Goal: Task Accomplishment & Management: Complete application form

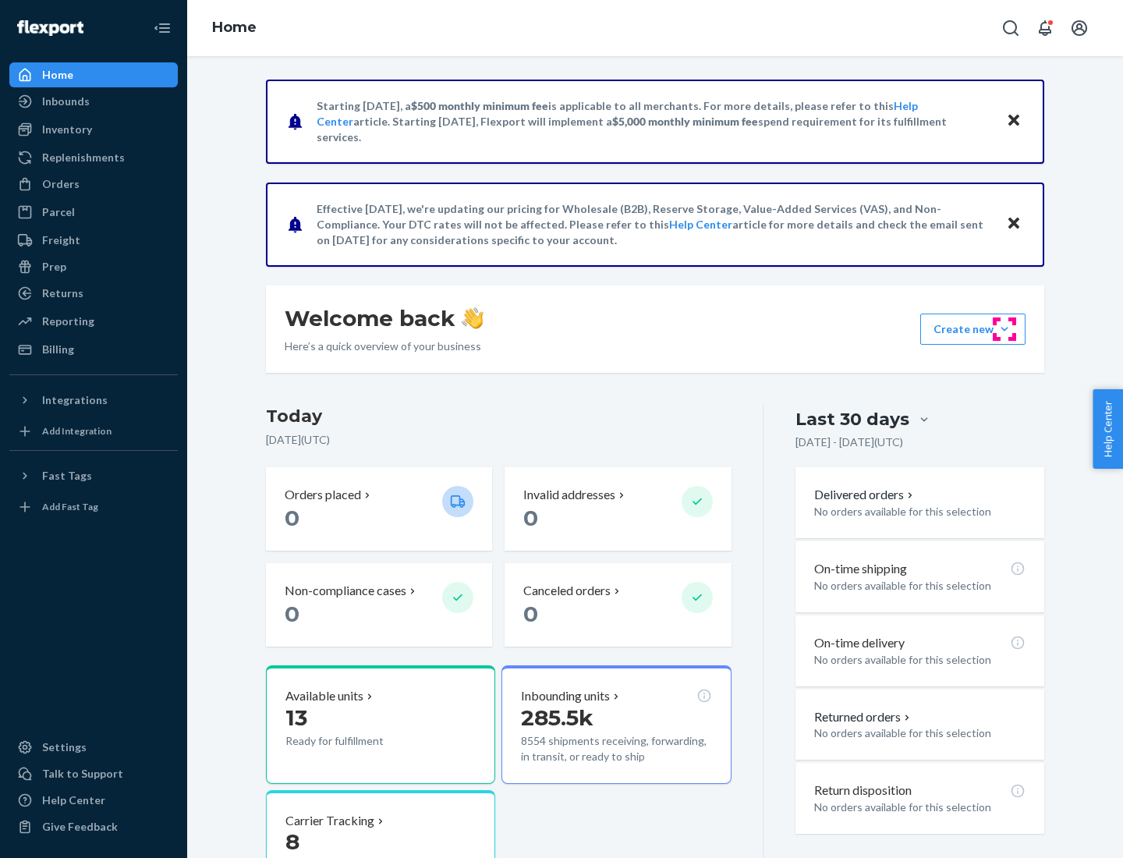
click at [1004, 329] on button "Create new Create new inbound Create new order Create new product" at bounding box center [972, 328] width 105 height 31
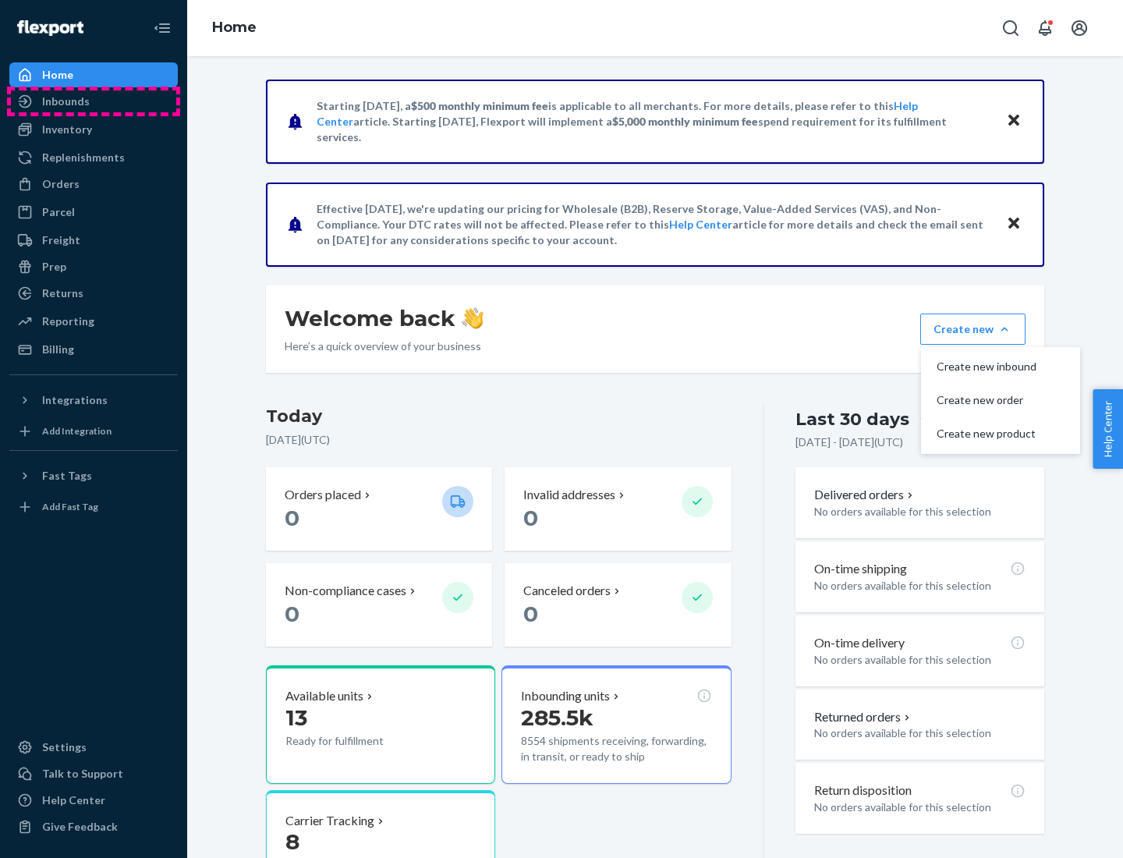
click at [94, 101] on div "Inbounds" at bounding box center [93, 101] width 165 height 22
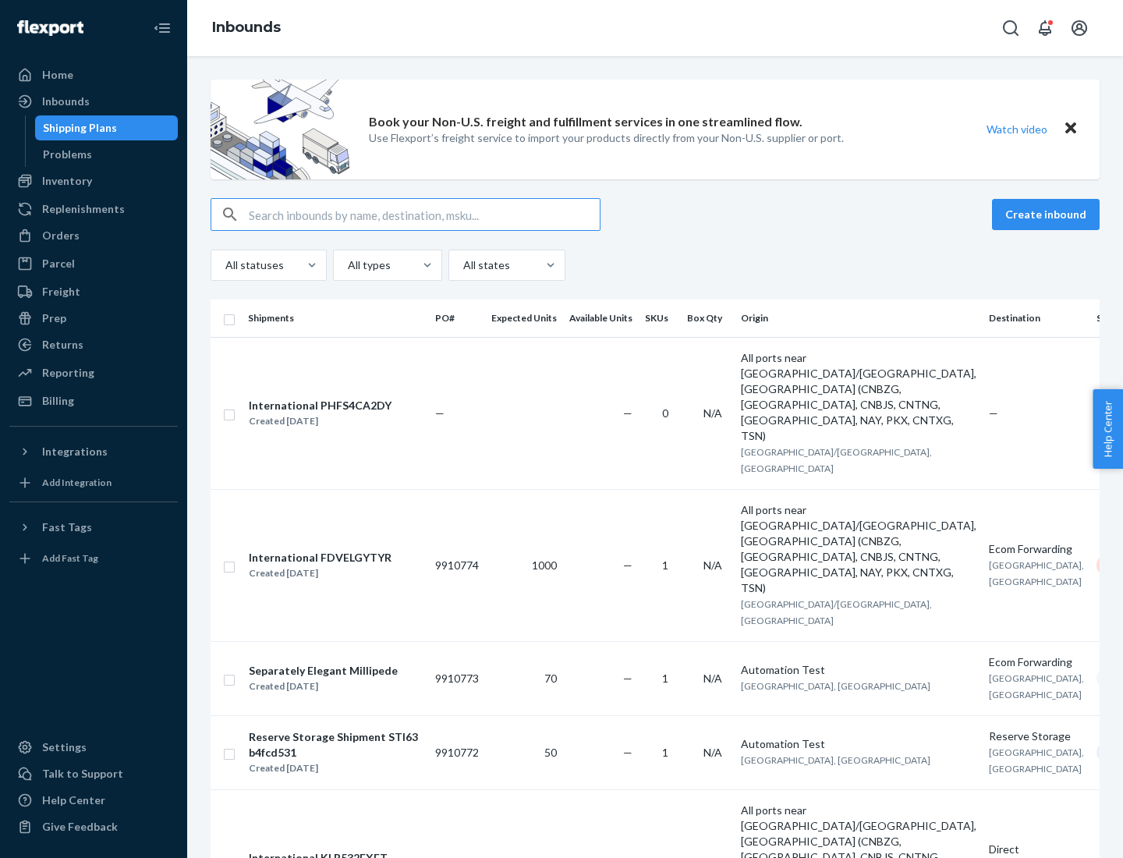
click at [1048, 214] on button "Create inbound" at bounding box center [1046, 214] width 108 height 31
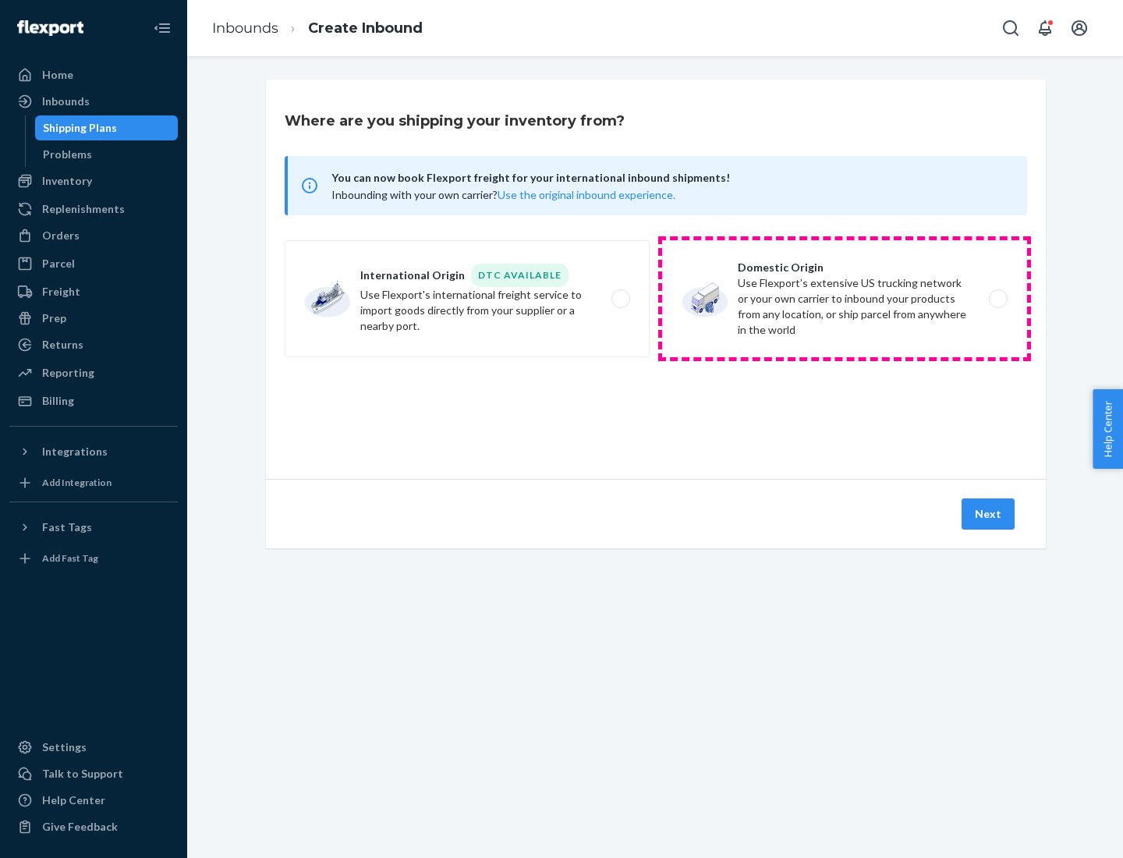
click at [845, 299] on label "Domestic Origin Use Flexport’s extensive US trucking network or your own carrie…" at bounding box center [844, 298] width 365 height 117
click at [997, 299] on input "Domestic Origin Use Flexport’s extensive US trucking network or your own carrie…" at bounding box center [1002, 299] width 10 height 10
radio input "true"
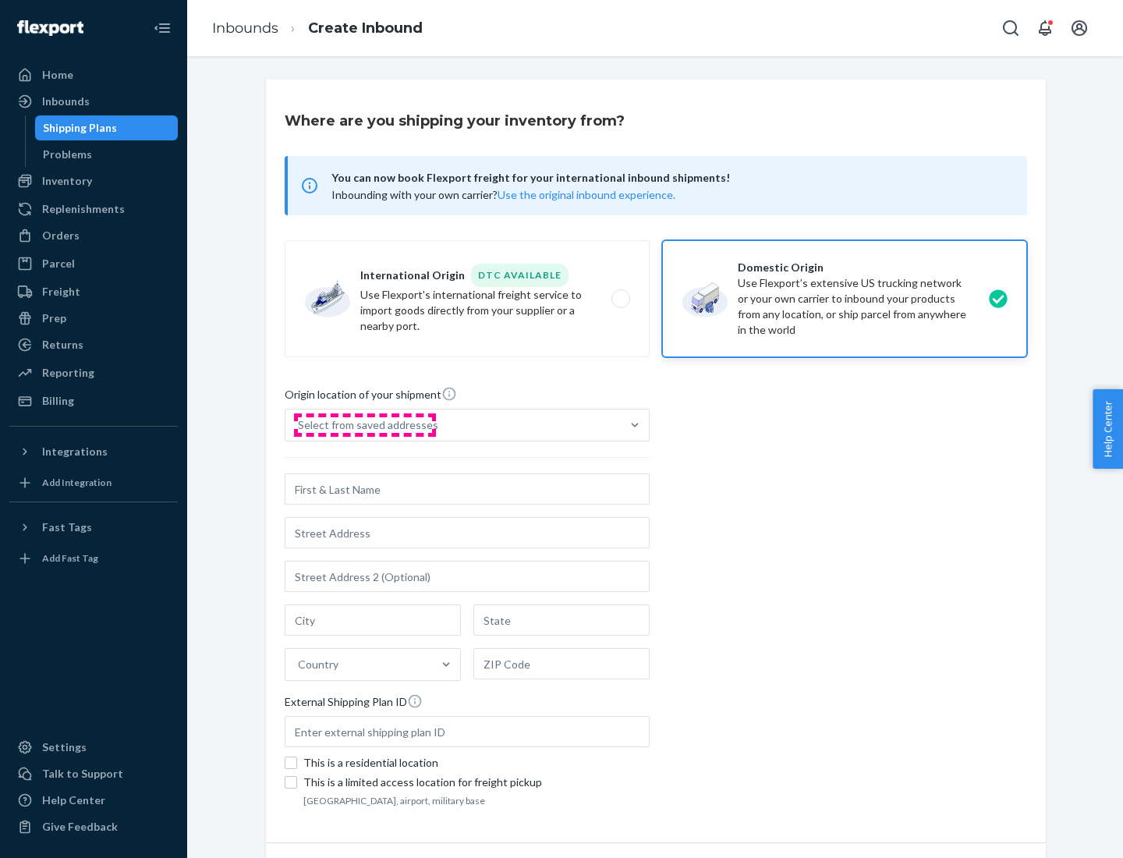
click at [364, 425] on div "Select from saved addresses" at bounding box center [368, 425] width 140 height 16
click at [299, 425] on input "Select from saved addresses" at bounding box center [299, 425] width 2 height 16
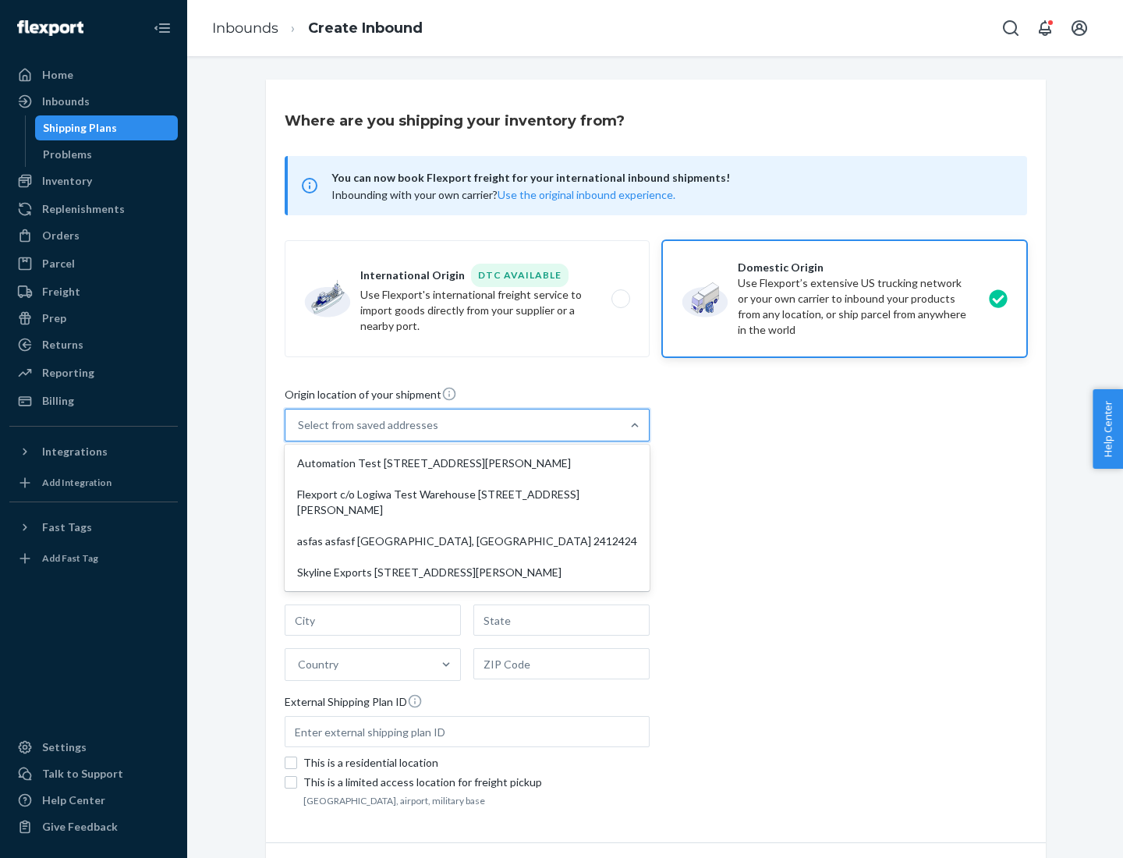
scroll to position [6, 0]
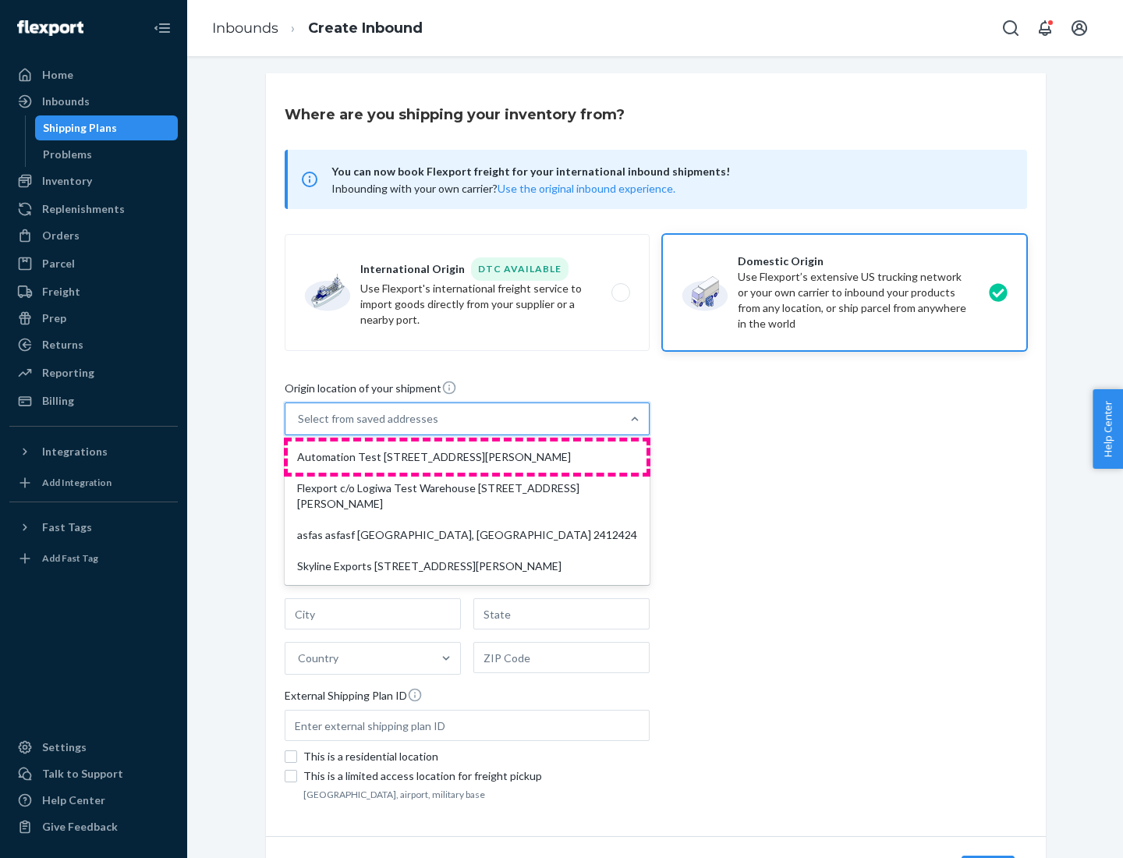
click at [467, 457] on div "Automation Test [STREET_ADDRESS][PERSON_NAME]" at bounding box center [467, 456] width 359 height 31
click at [299, 427] on input "option Automation Test [STREET_ADDRESS][PERSON_NAME] focused, 1 of 4. 4 results…" at bounding box center [299, 419] width 2 height 16
type input "Automation Test"
type input "9th Floor"
type input "[GEOGRAPHIC_DATA]"
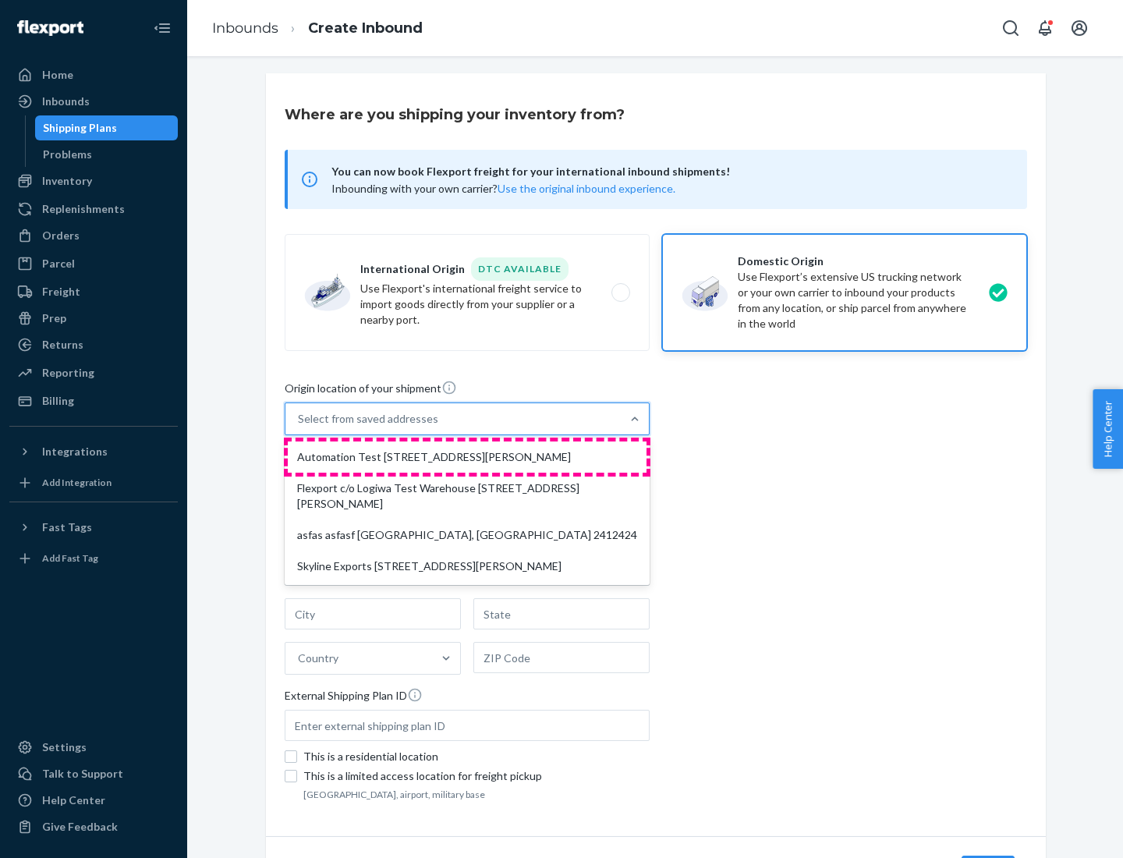
type input "CA"
type input "94104"
type input "[STREET_ADDRESS][PERSON_NAME]"
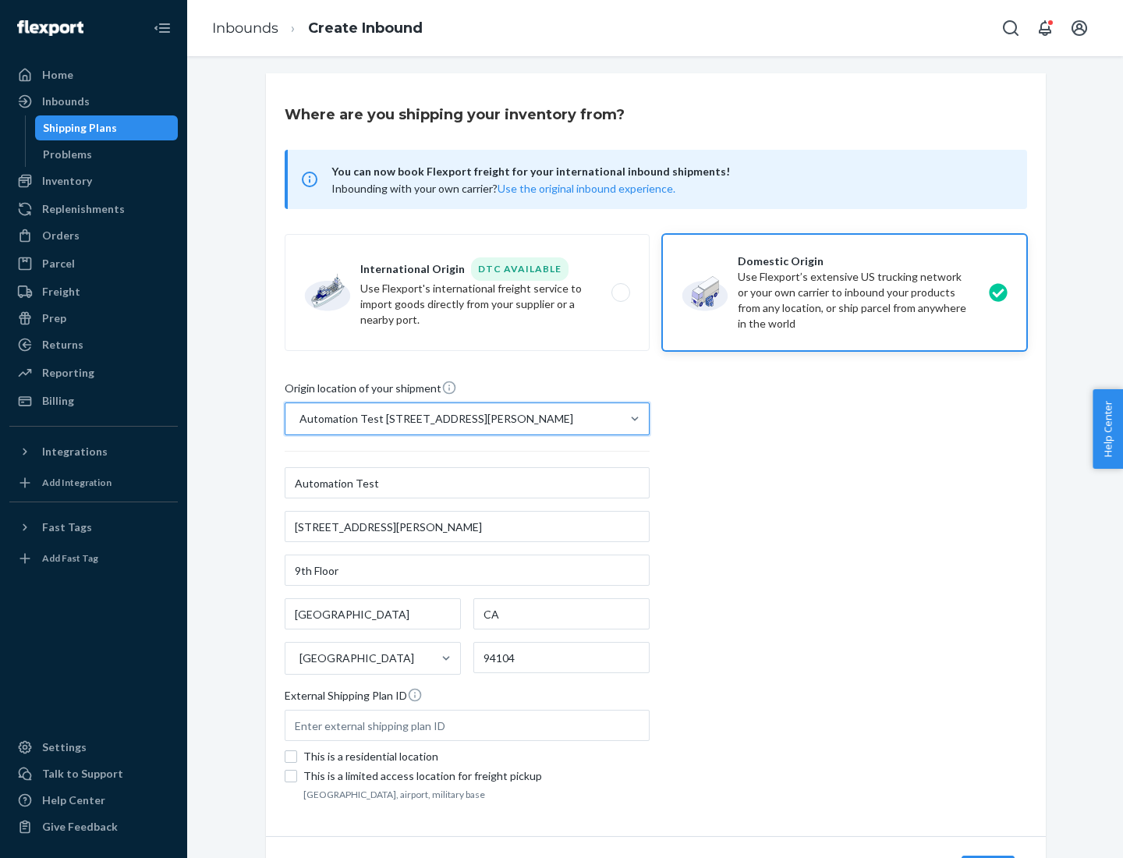
scroll to position [91, 0]
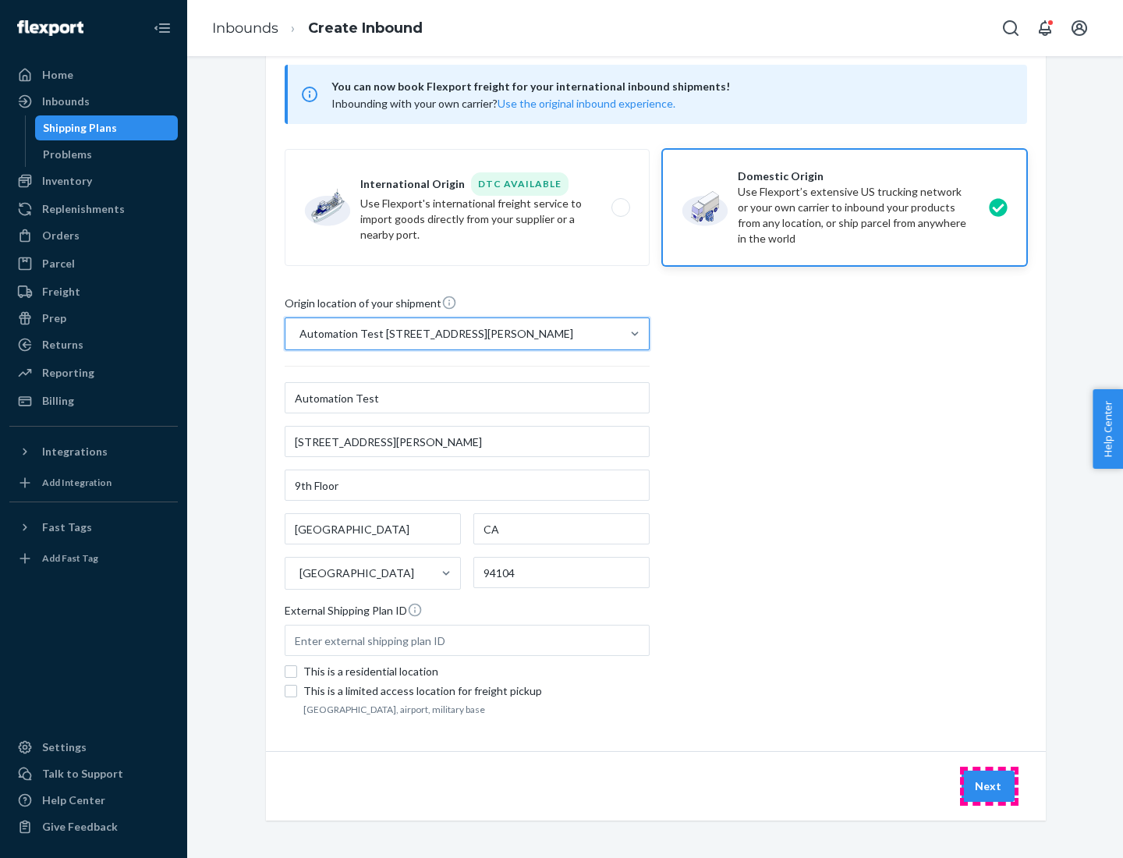
click at [989, 786] on button "Next" at bounding box center [988, 785] width 53 height 31
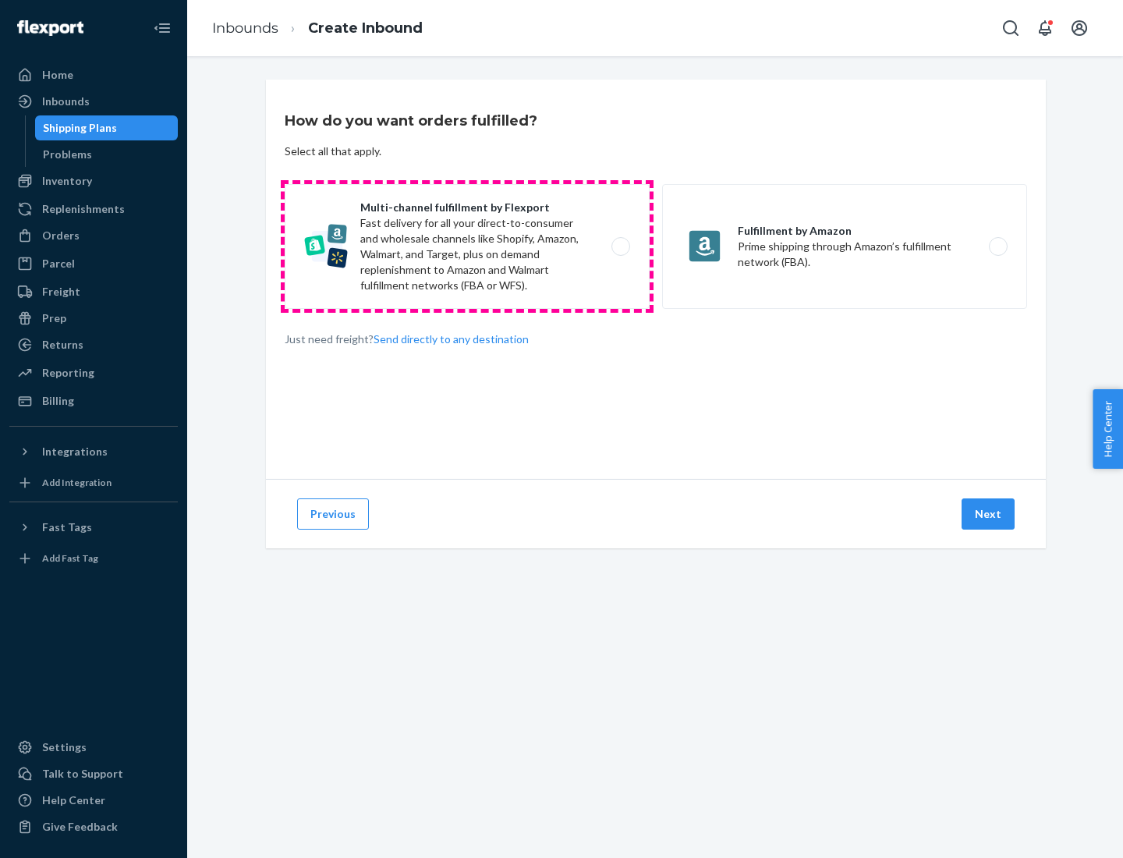
click at [467, 246] on label "Multi-channel fulfillment by Flexport Fast delivery for all your direct-to-cons…" at bounding box center [467, 246] width 365 height 125
click at [620, 246] on input "Multi-channel fulfillment by Flexport Fast delivery for all your direct-to-cons…" at bounding box center [625, 247] width 10 height 10
radio input "true"
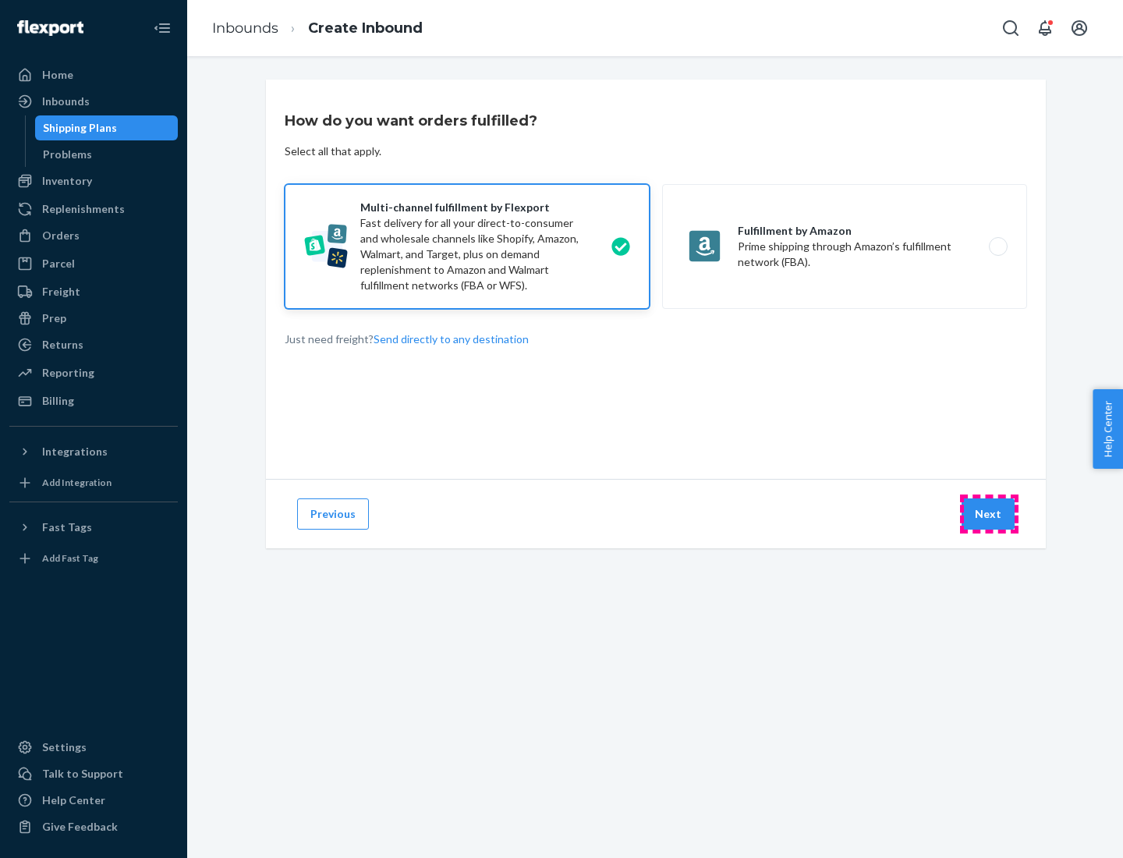
click at [989, 514] on button "Next" at bounding box center [988, 513] width 53 height 31
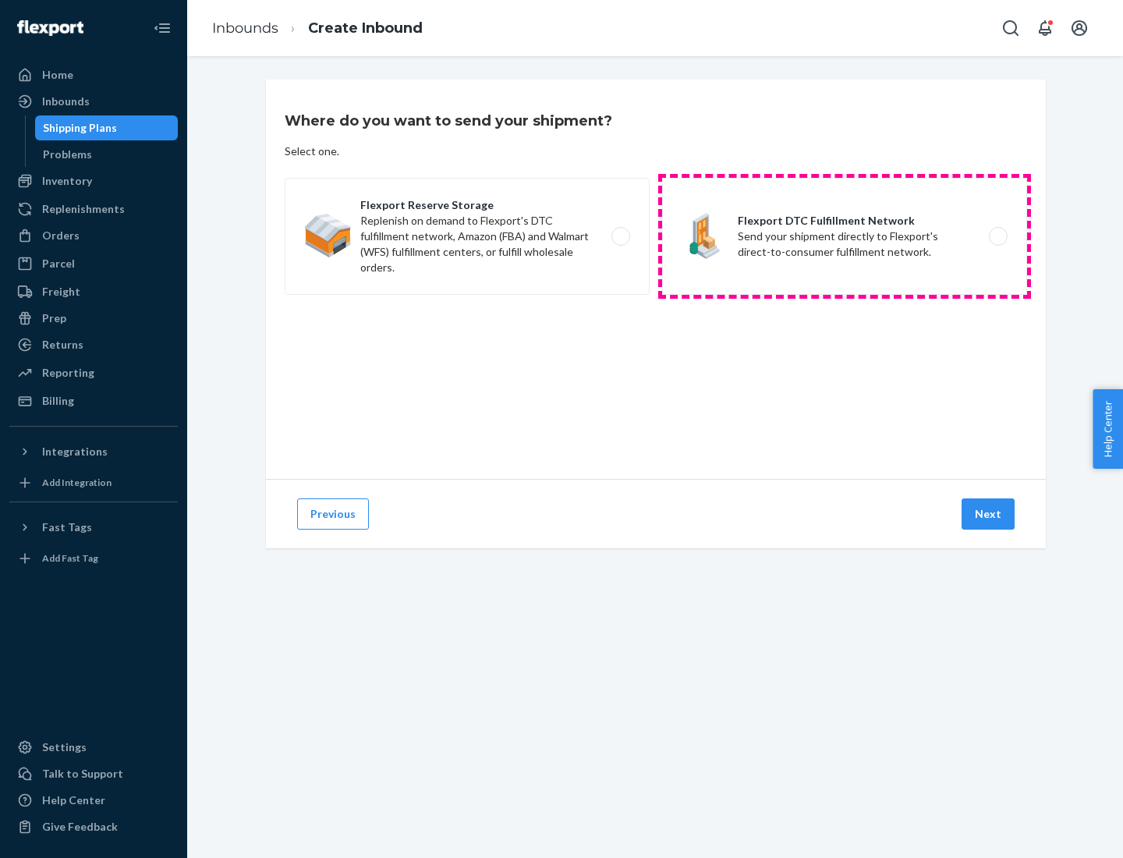
click at [845, 236] on label "Flexport DTC Fulfillment Network Send your shipment directly to Flexport's dire…" at bounding box center [844, 236] width 365 height 117
click at [997, 236] on input "Flexport DTC Fulfillment Network Send your shipment directly to Flexport's dire…" at bounding box center [1002, 237] width 10 height 10
radio input "true"
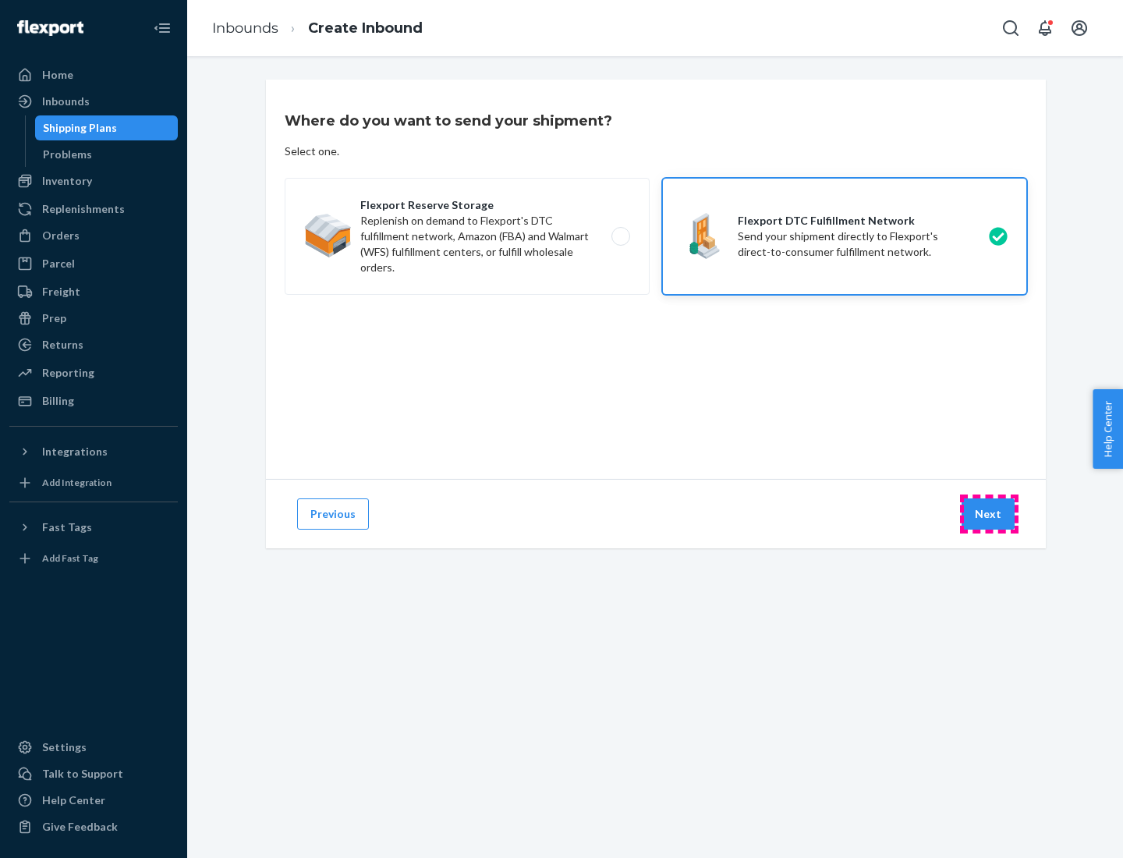
click at [989, 514] on button "Next" at bounding box center [988, 513] width 53 height 31
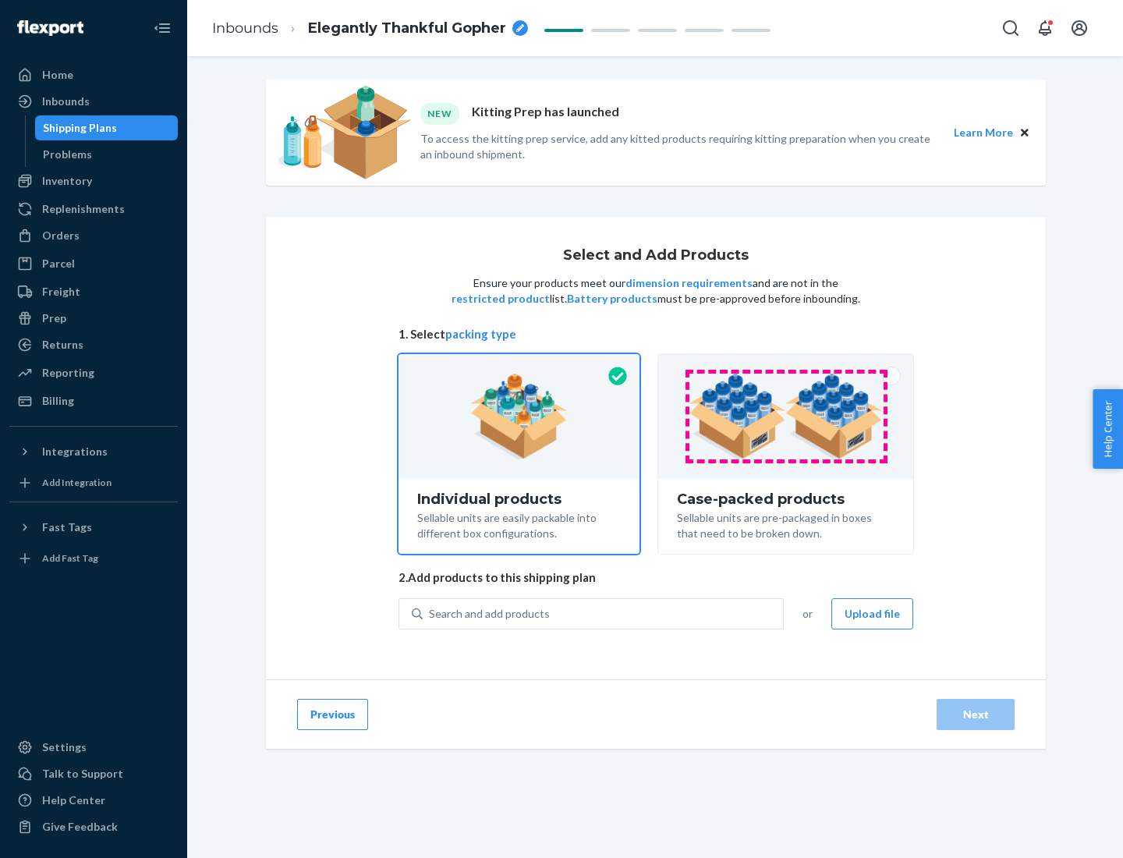
click at [786, 416] on img at bounding box center [786, 417] width 194 height 86
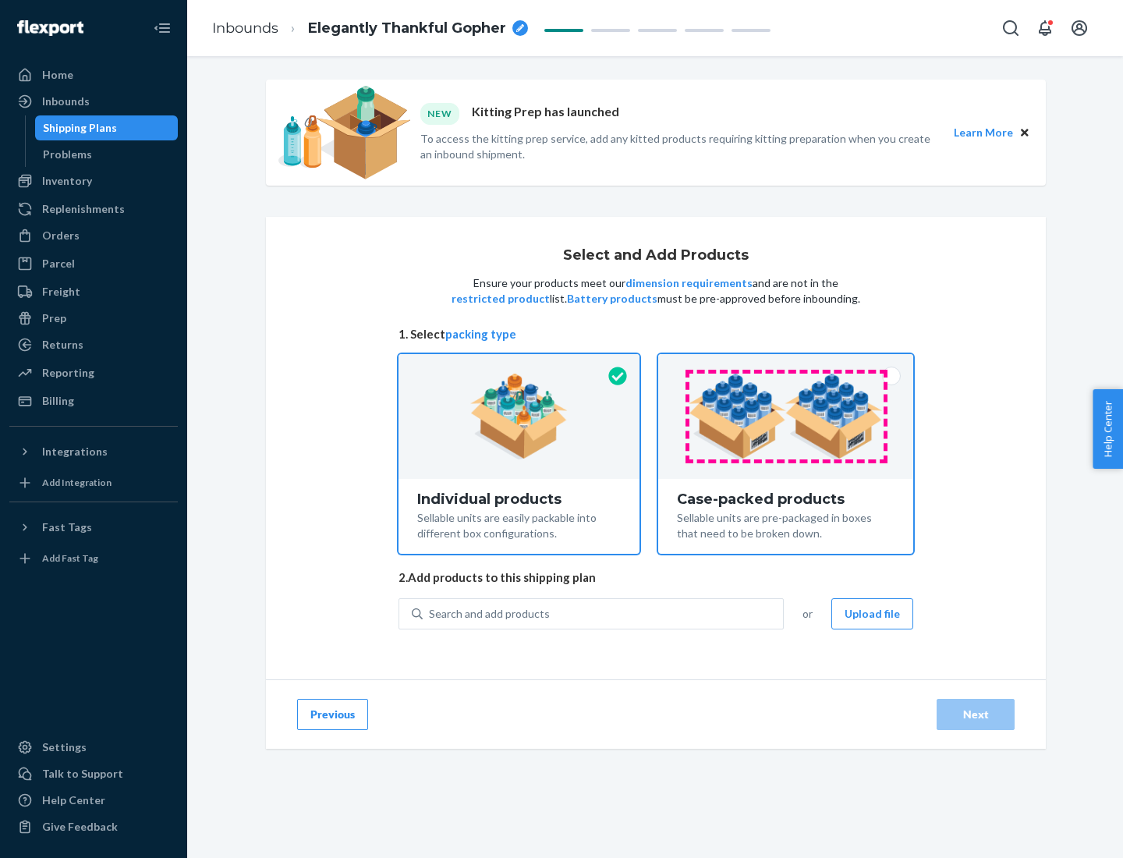
click at [786, 364] on input "Case-packed products Sellable units are pre-packaged in boxes that need to be b…" at bounding box center [786, 359] width 10 height 10
radio input "true"
radio input "false"
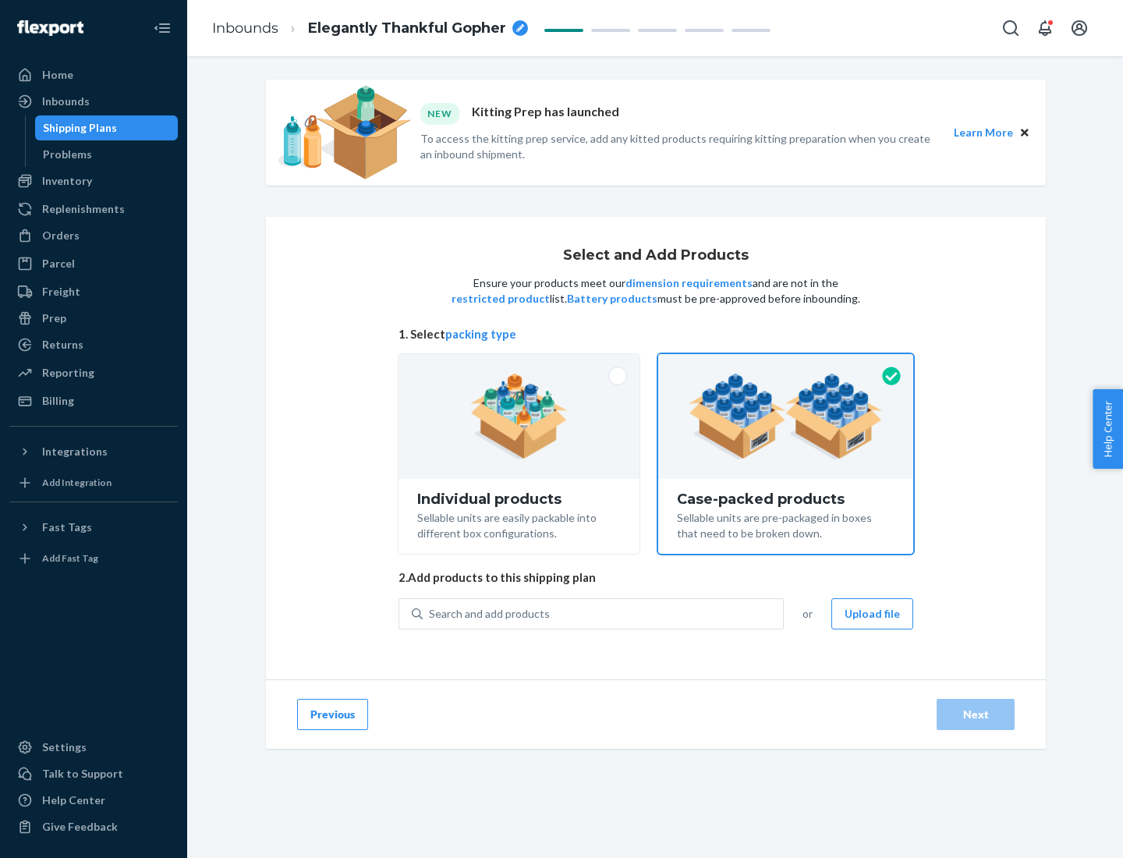
click at [604, 613] on div "Search and add products" at bounding box center [603, 614] width 360 height 28
click at [430, 613] on input "Search and add products" at bounding box center [430, 614] width 2 height 16
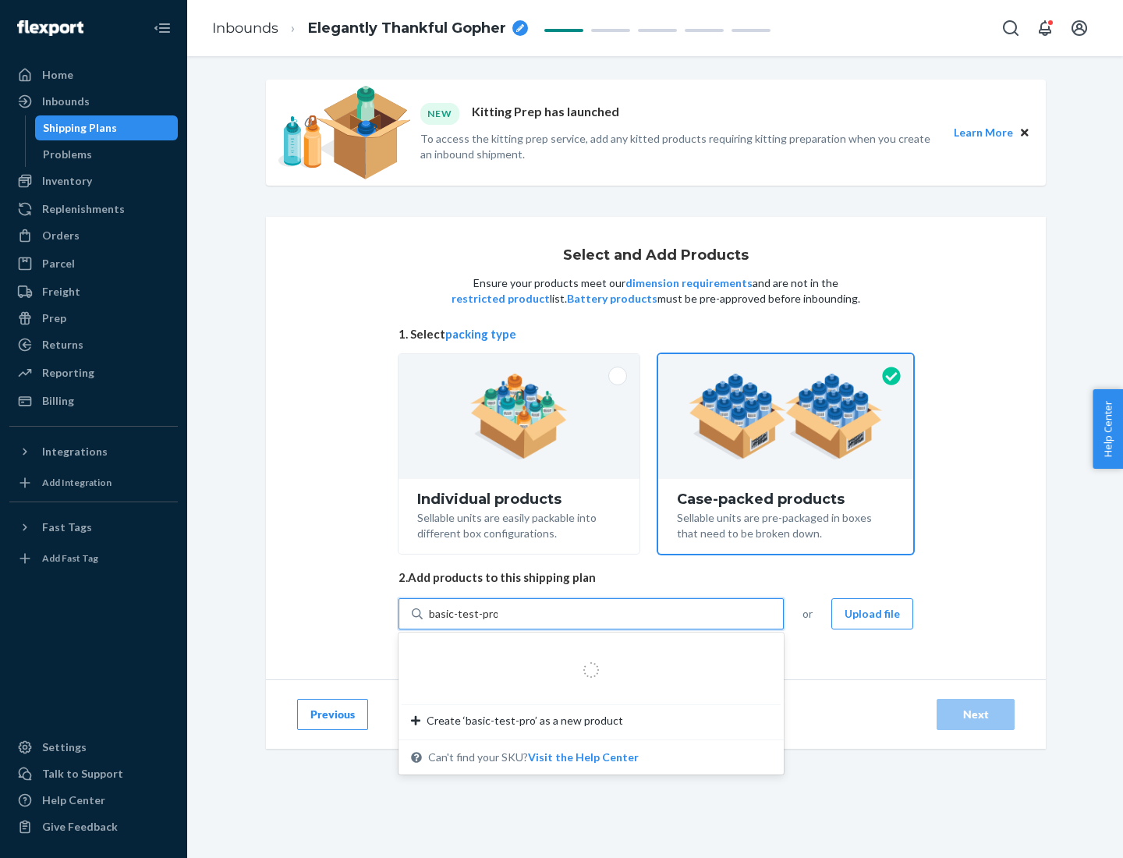
type input "basic-test-product-1"
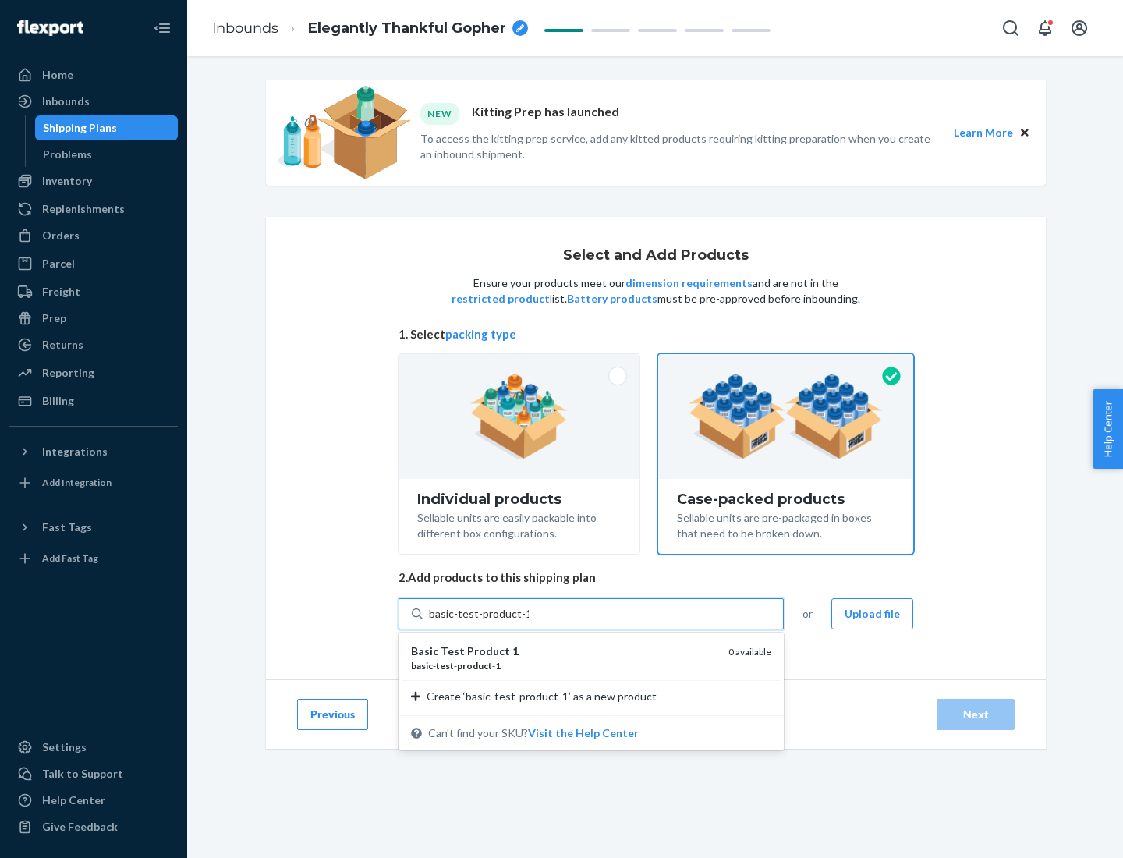
click at [564, 665] on div "basic - test - product - 1" at bounding box center [563, 665] width 305 height 13
click at [529, 622] on input "basic-test-product-1" at bounding box center [479, 614] width 100 height 16
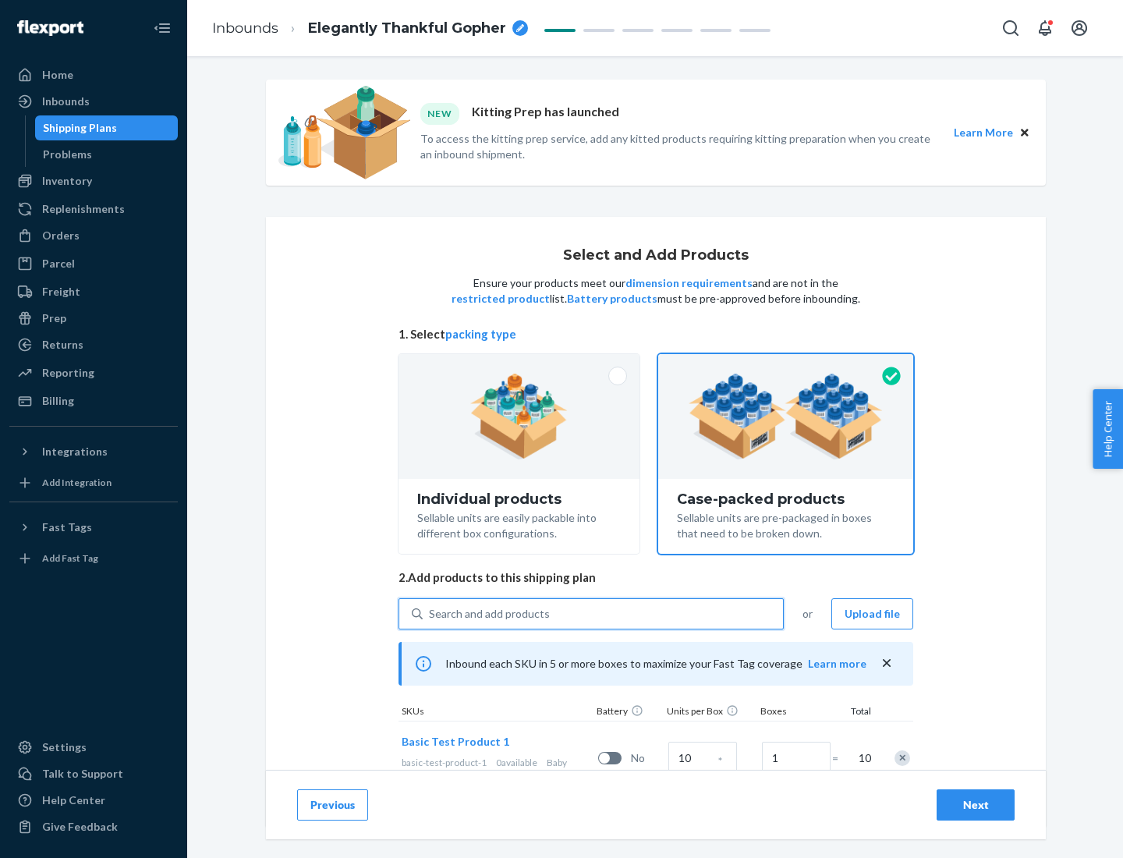
scroll to position [56, 0]
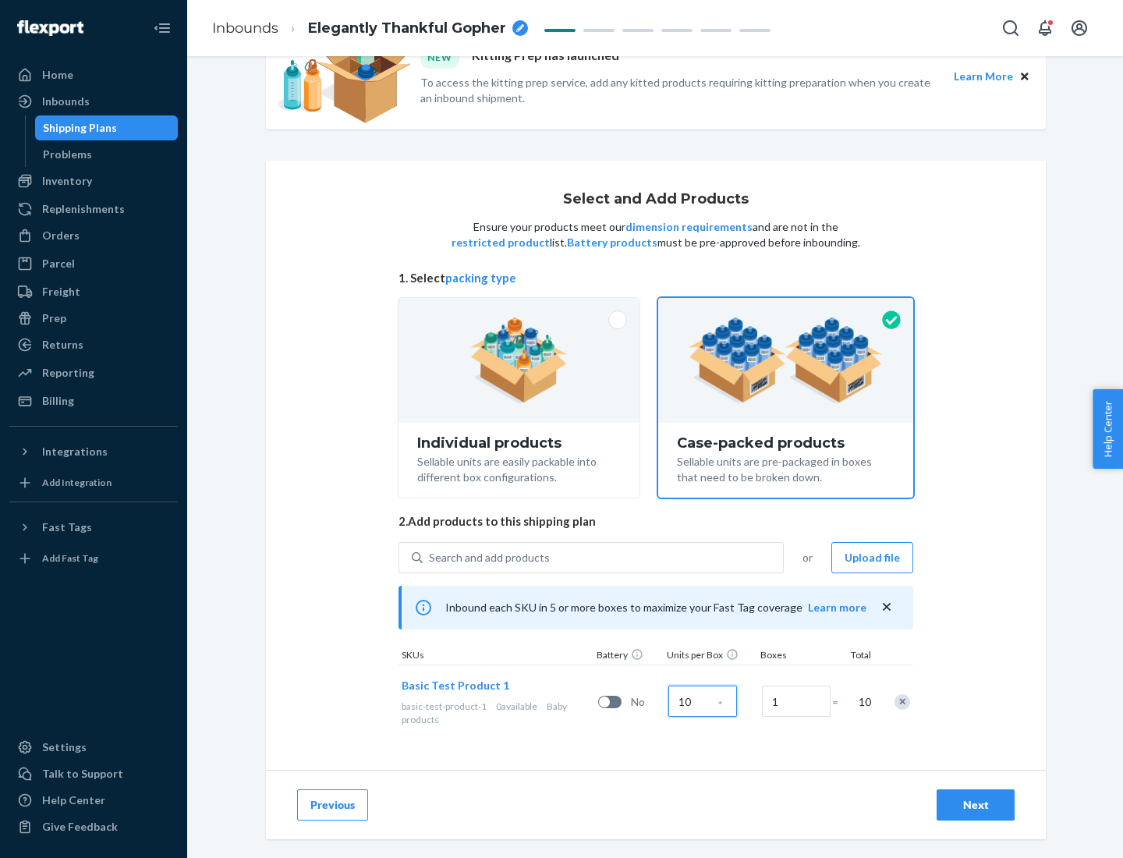
type input "10"
type input "7"
click at [976, 805] on div "Next" at bounding box center [975, 805] width 51 height 16
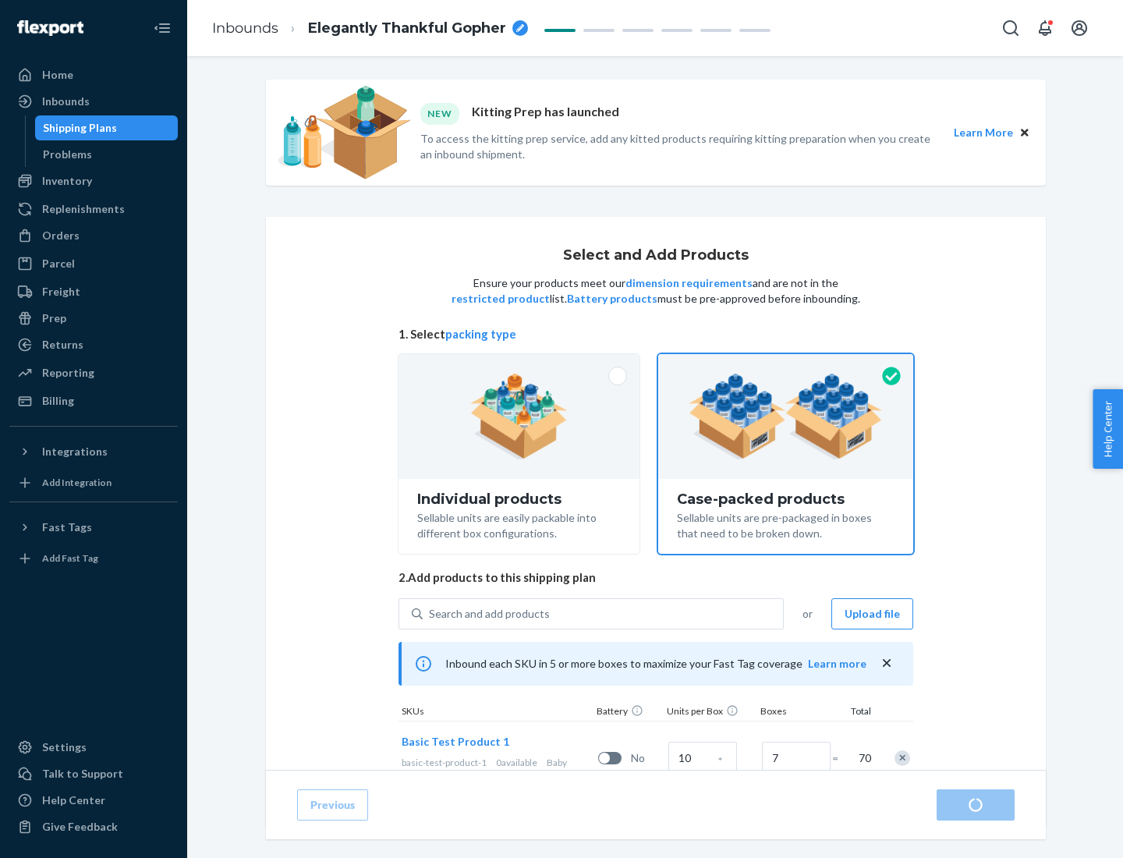
radio input "true"
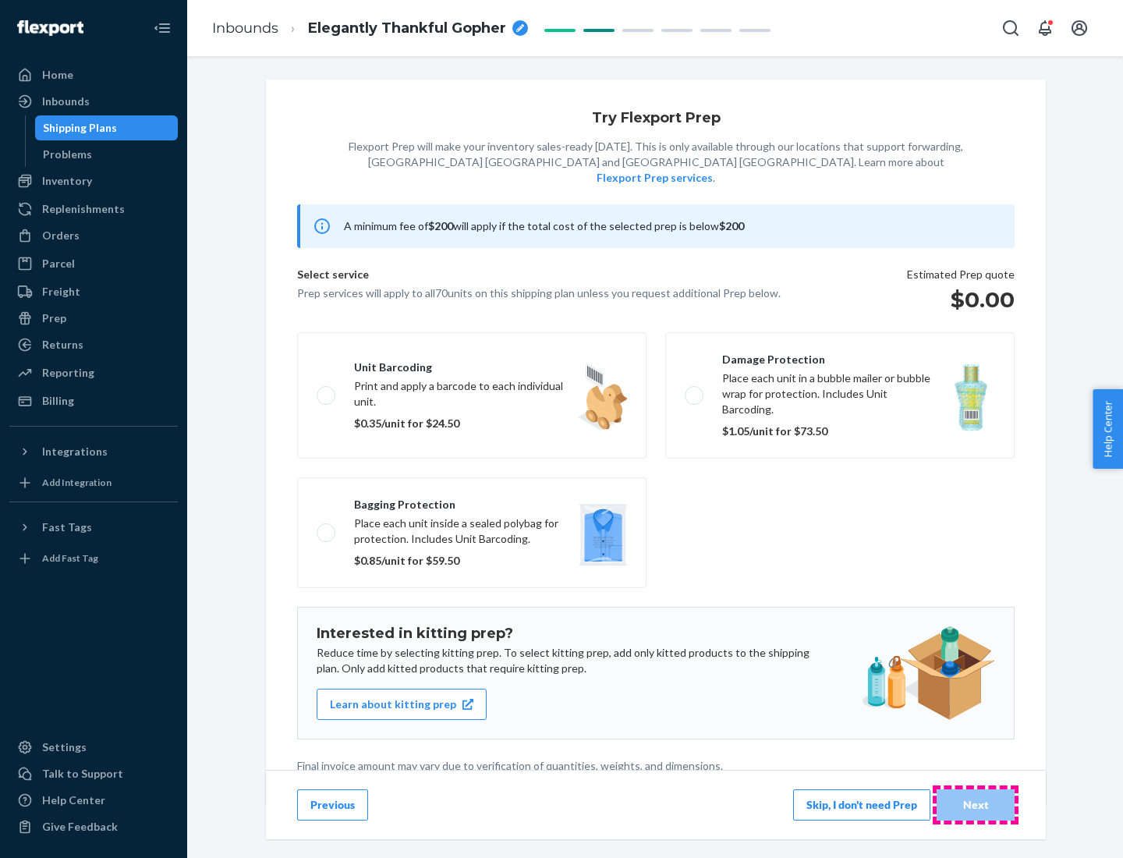
scroll to position [4, 0]
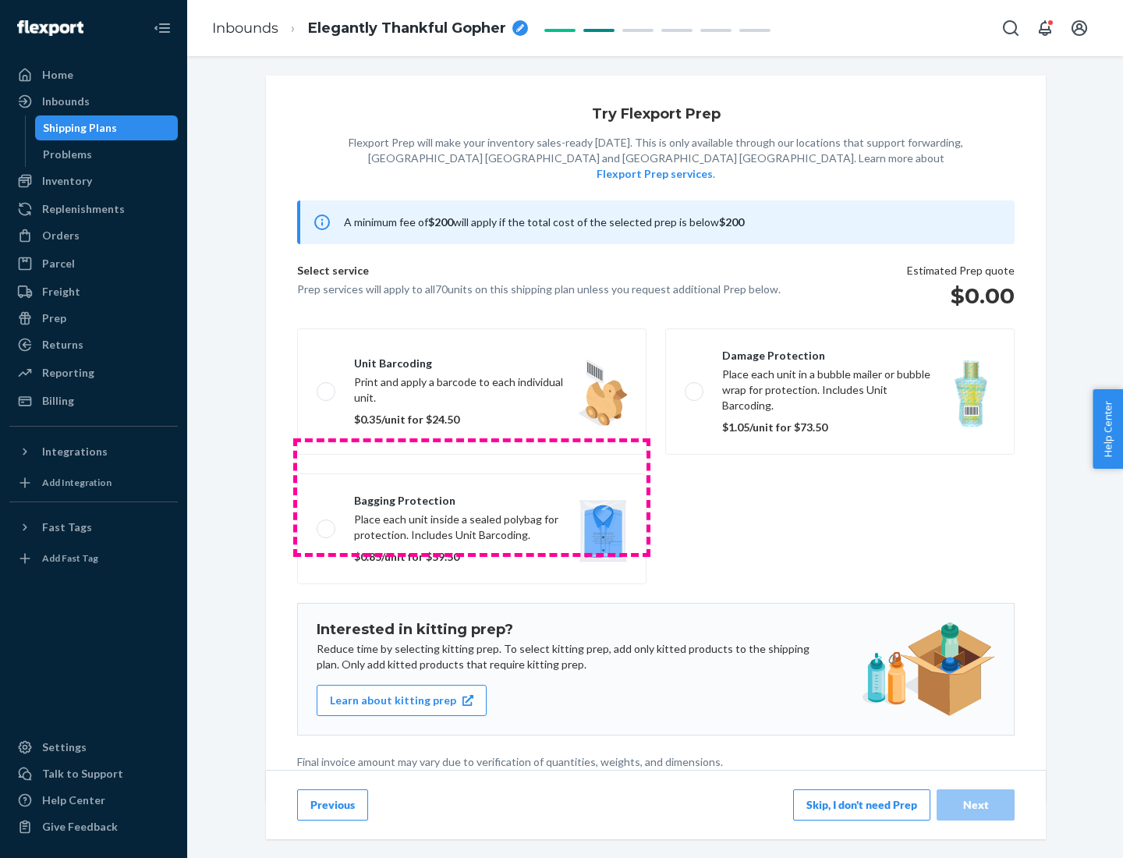
click at [472, 497] on label "Bagging protection Place each unit inside a sealed polybag for protection. Incl…" at bounding box center [471, 528] width 349 height 111
click at [327, 523] on input "Bagging protection Place each unit inside a sealed polybag for protection. Incl…" at bounding box center [322, 528] width 10 height 10
checkbox input "true"
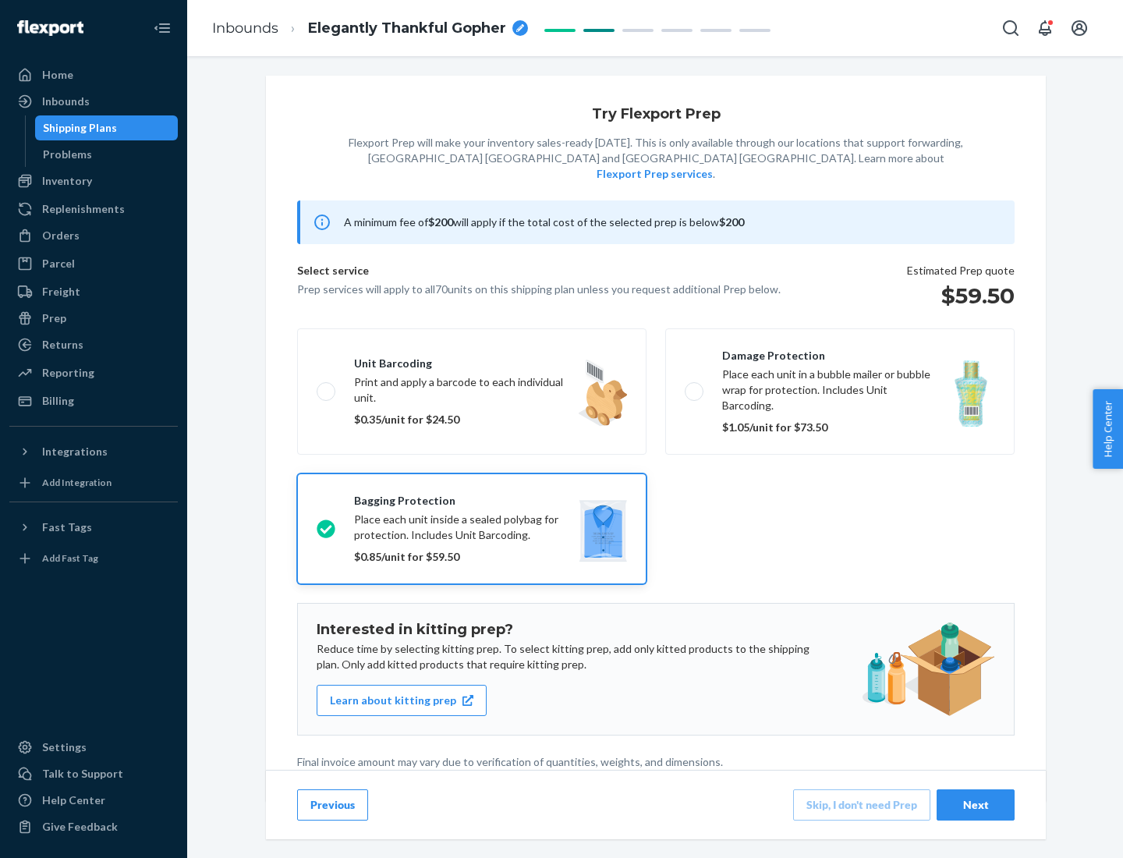
click at [976, 804] on div "Next" at bounding box center [975, 805] width 51 height 16
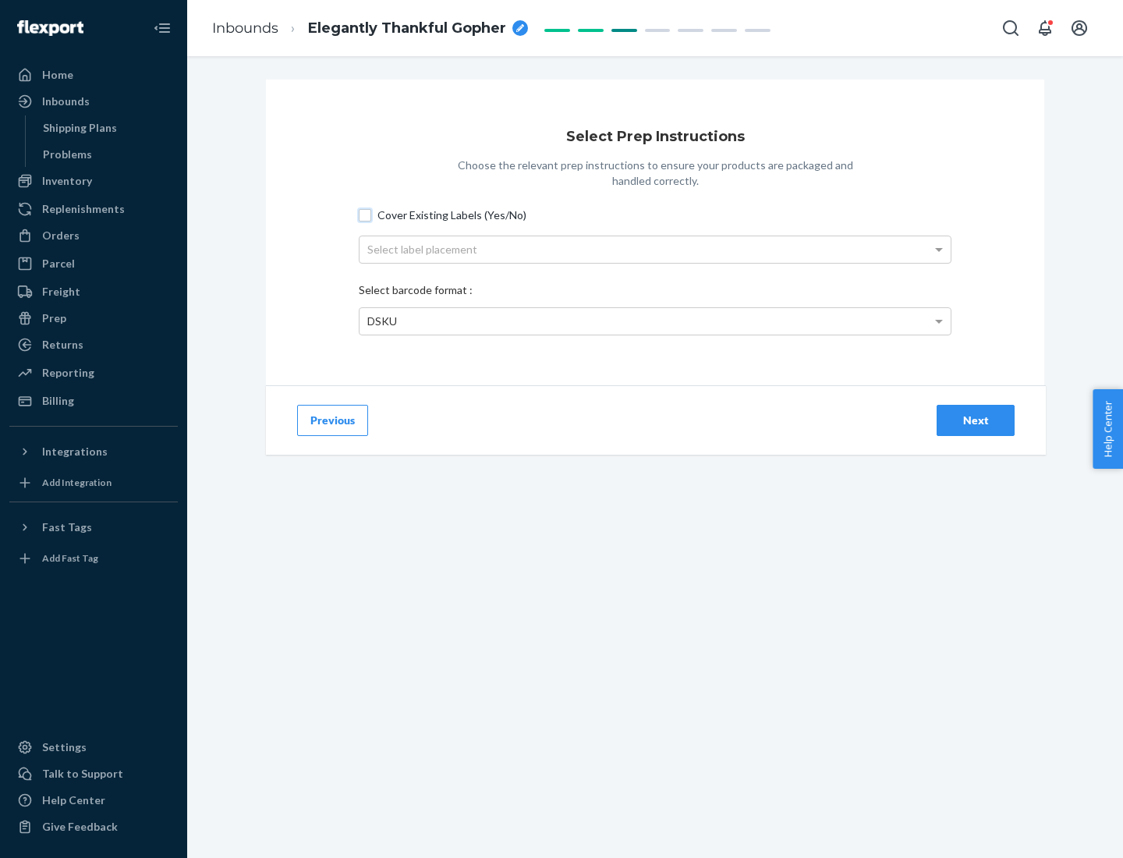
click at [365, 214] on input "Cover Existing Labels (Yes/No)" at bounding box center [365, 215] width 12 height 12
checkbox input "true"
click at [655, 249] on div "Select label placement" at bounding box center [655, 249] width 591 height 27
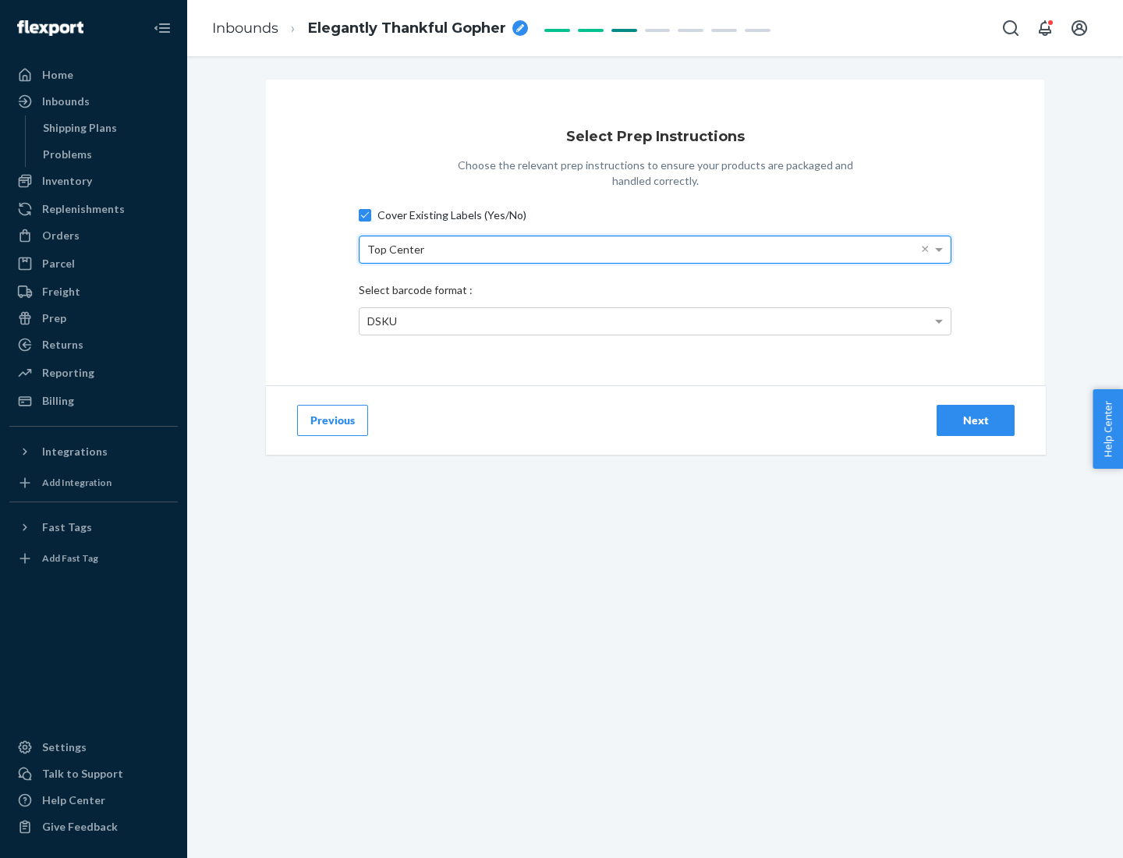
click at [655, 321] on div "DSKU" at bounding box center [655, 321] width 591 height 27
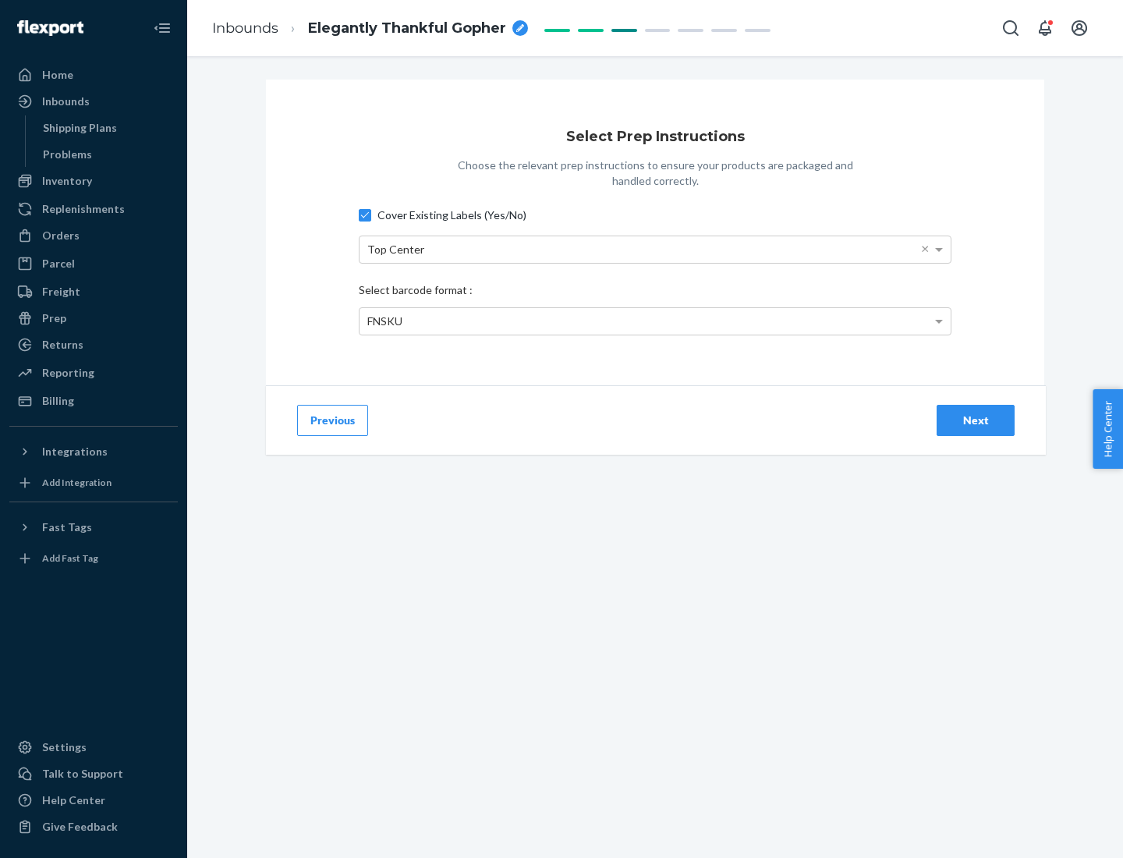
click at [976, 420] on div "Next" at bounding box center [975, 421] width 51 height 16
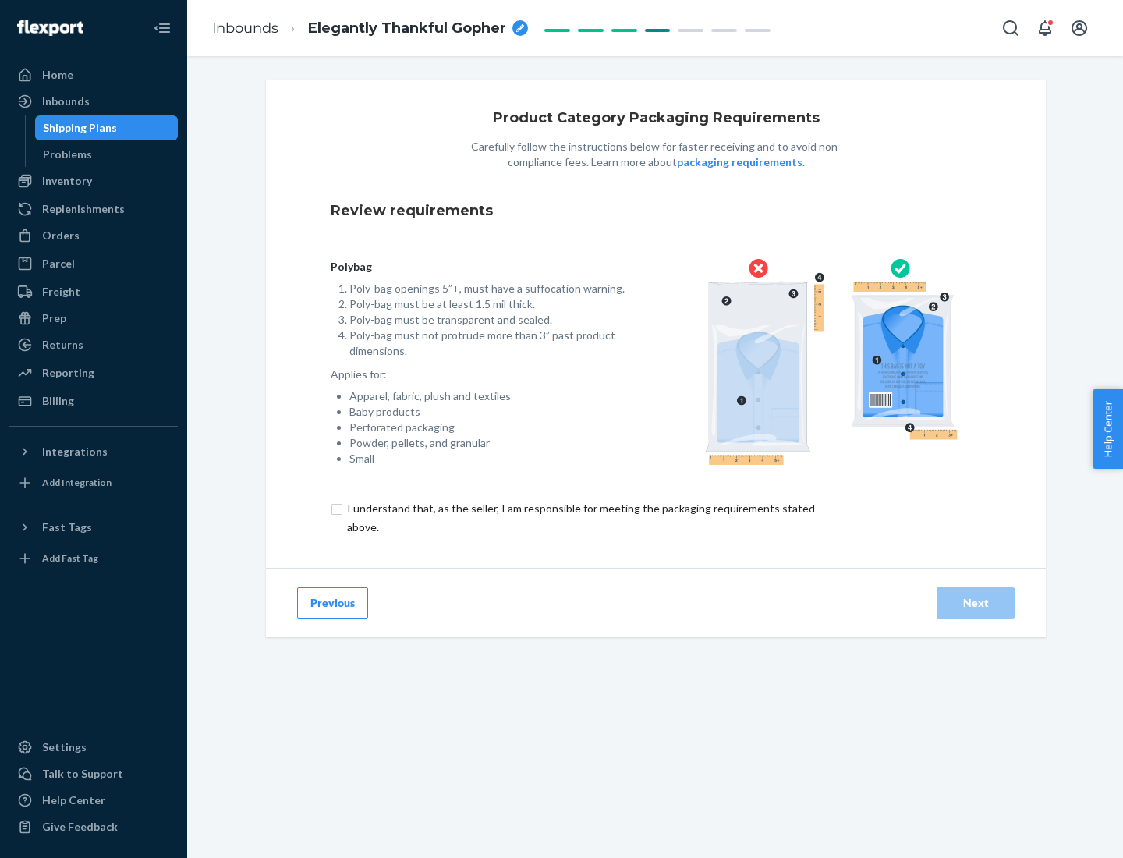
click at [579, 517] on input "checkbox" at bounding box center [590, 517] width 519 height 37
checkbox input "true"
click at [976, 602] on div "Next" at bounding box center [975, 603] width 51 height 16
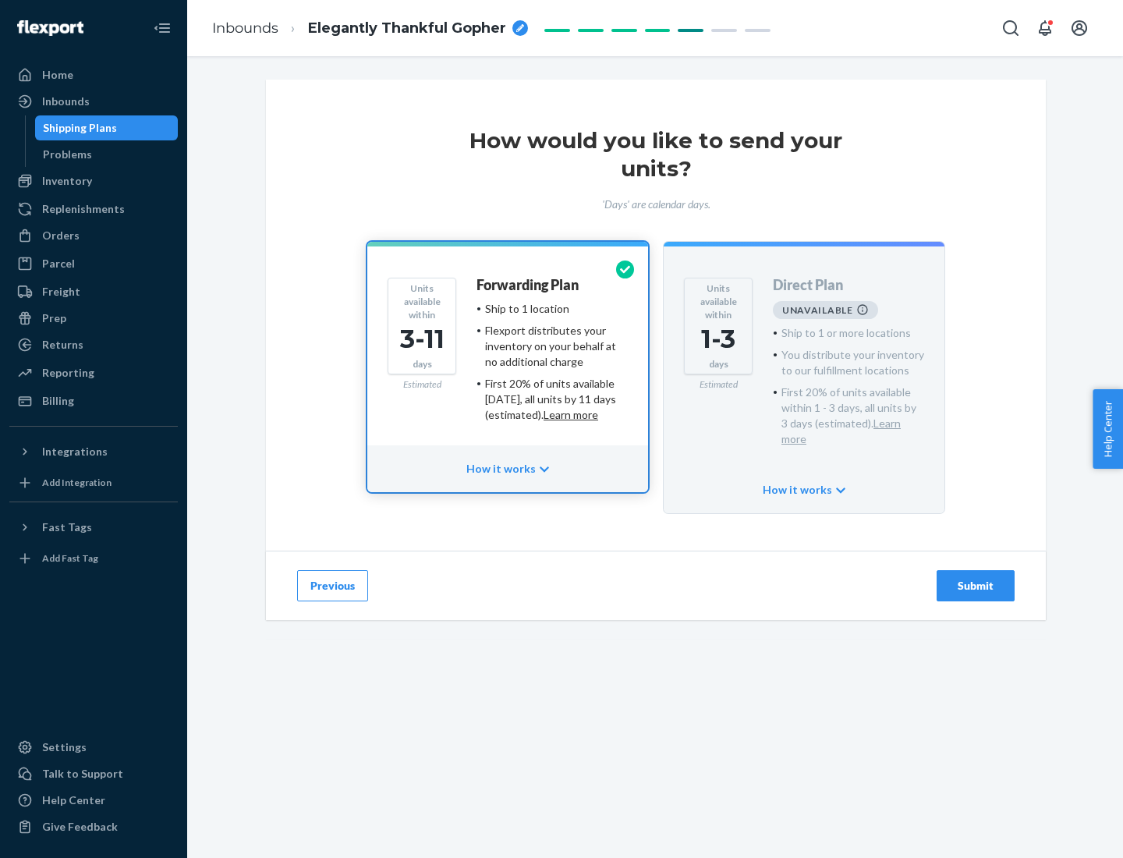
click at [529, 285] on h4 "Forwarding Plan" at bounding box center [527, 286] width 102 height 16
click at [976, 578] on div "Submit" at bounding box center [975, 586] width 51 height 16
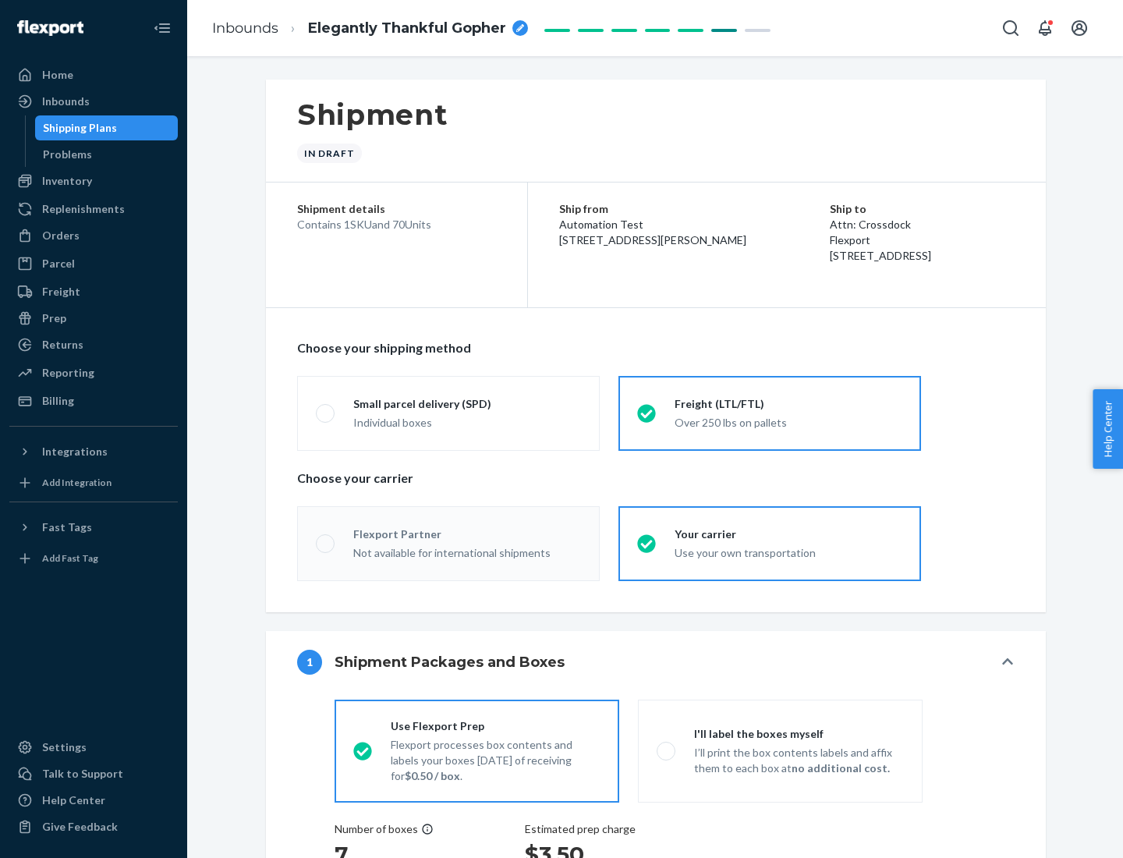
radio input "true"
radio input "false"
radio input "true"
radio input "false"
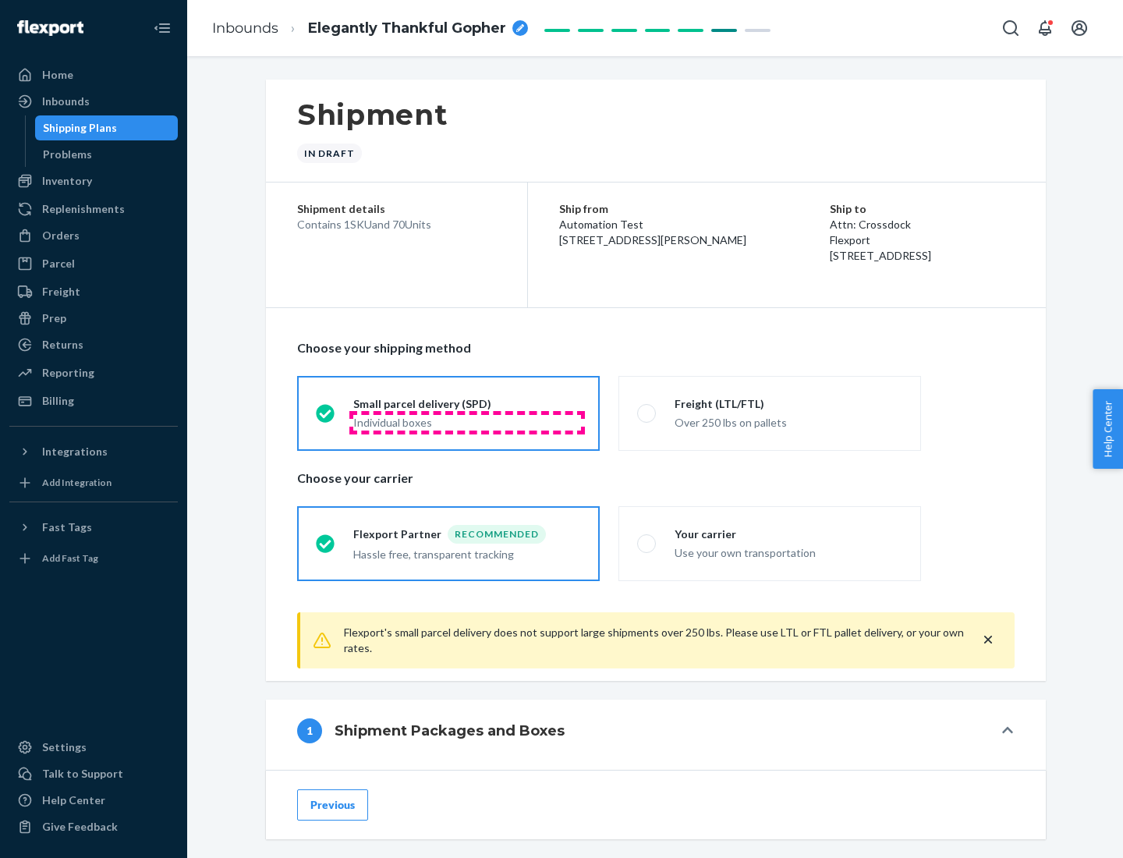
click at [467, 422] on div "Individual boxes" at bounding box center [467, 423] width 228 height 16
click at [326, 418] on input "Small parcel delivery (SPD) Individual boxes" at bounding box center [321, 413] width 10 height 10
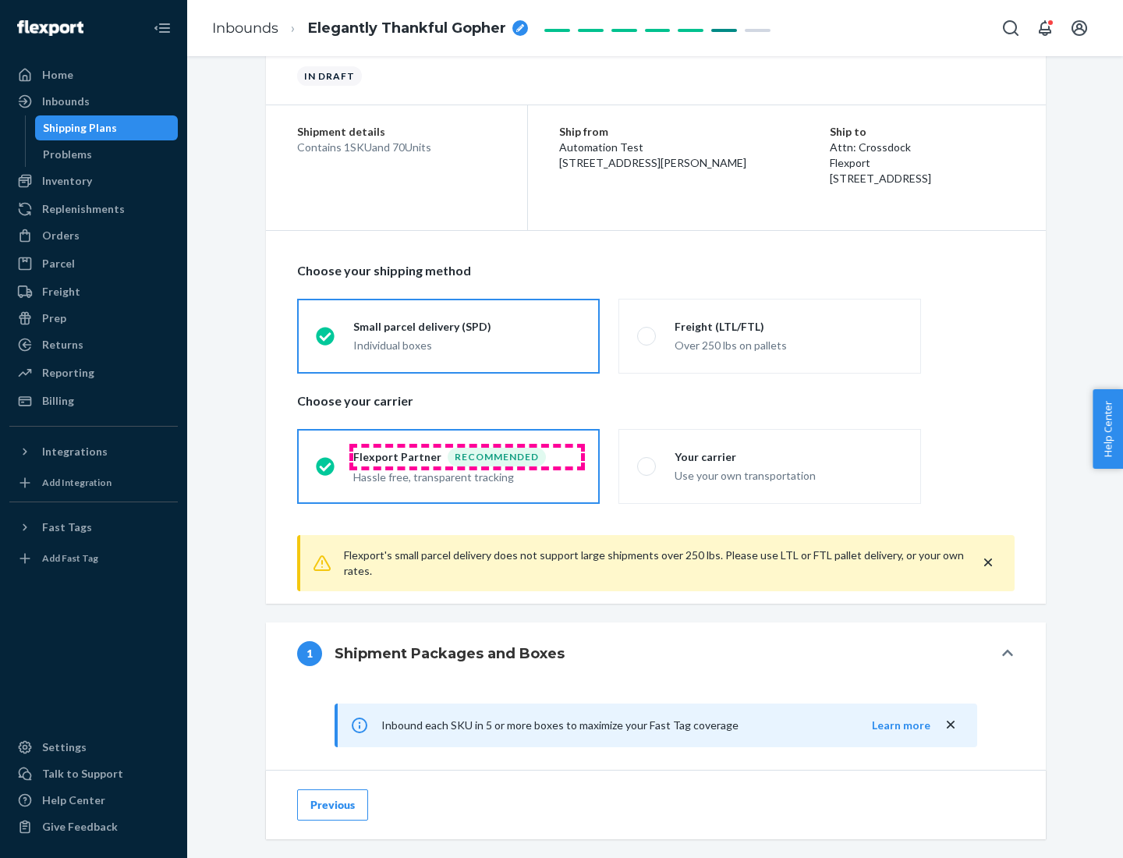
click at [467, 456] on div "Recommended" at bounding box center [497, 457] width 98 height 19
click at [326, 461] on input "Flexport Partner Recommended Hassle free, transparent tracking" at bounding box center [321, 466] width 10 height 10
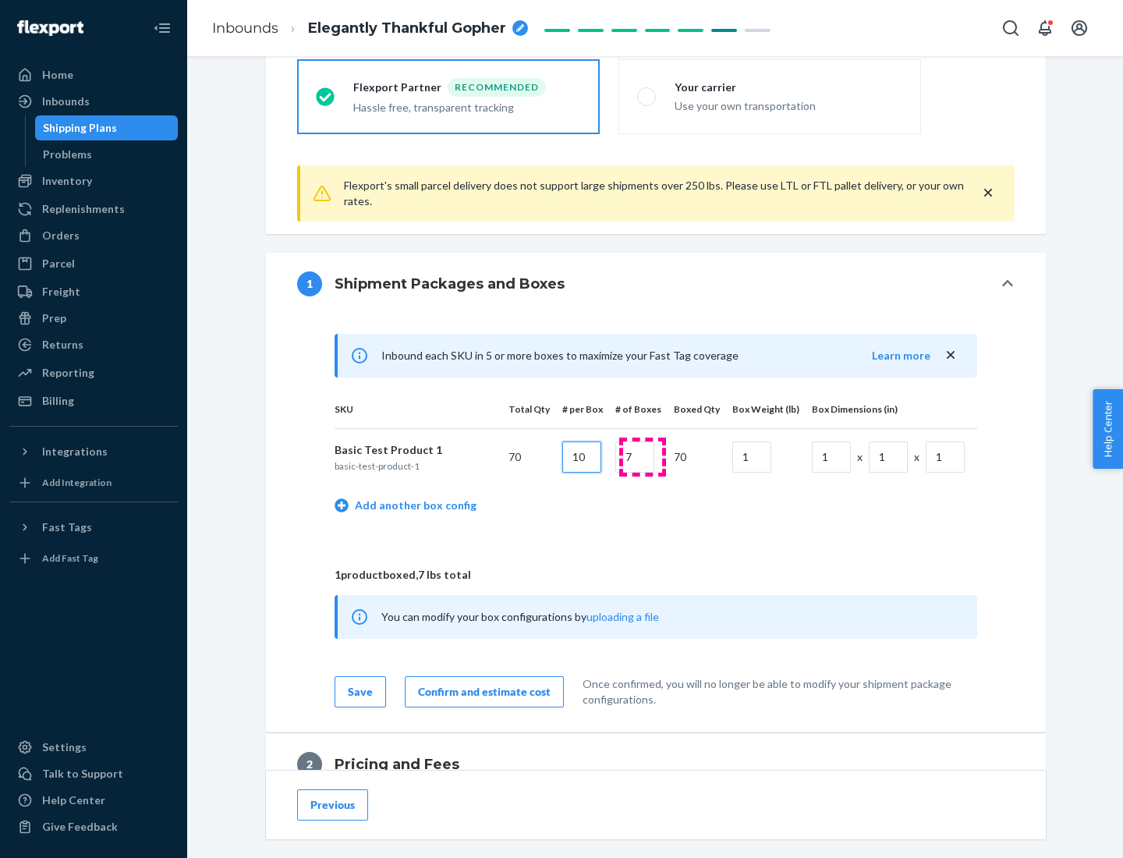
type input "10"
type input "7"
type input "1"
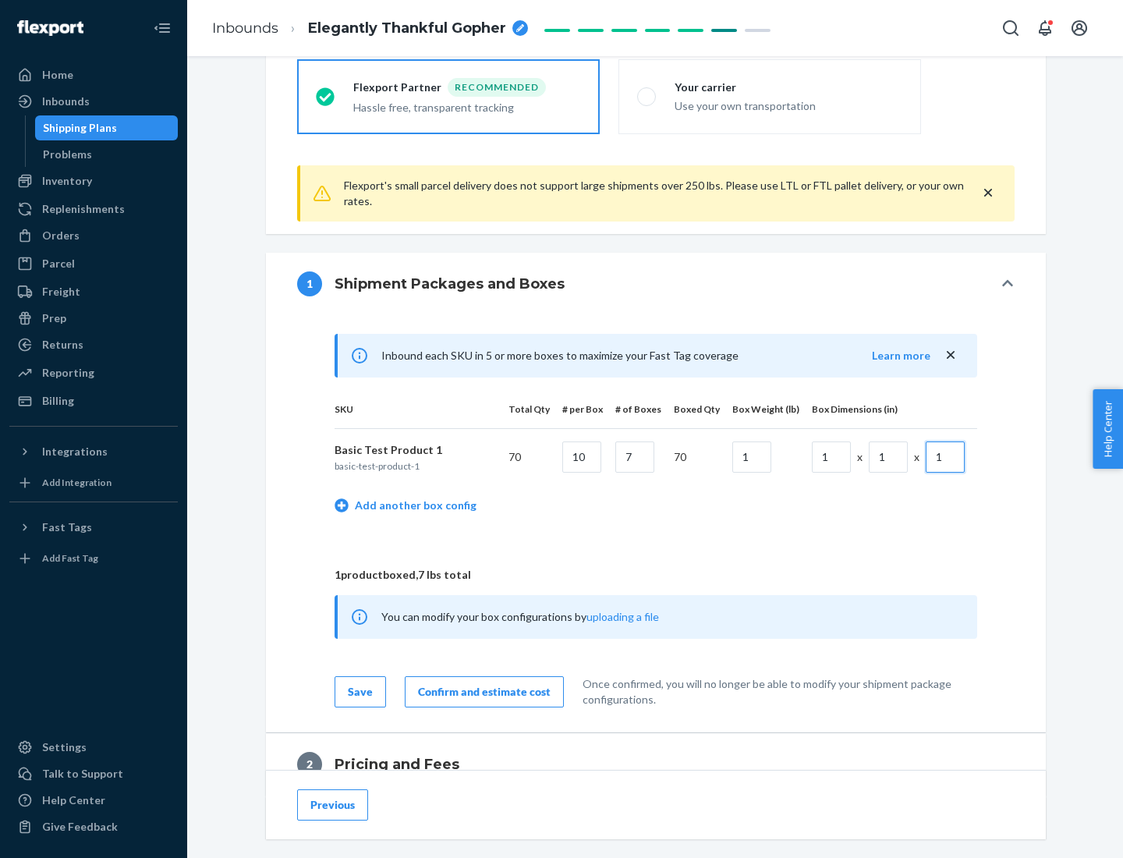
scroll to position [682, 0]
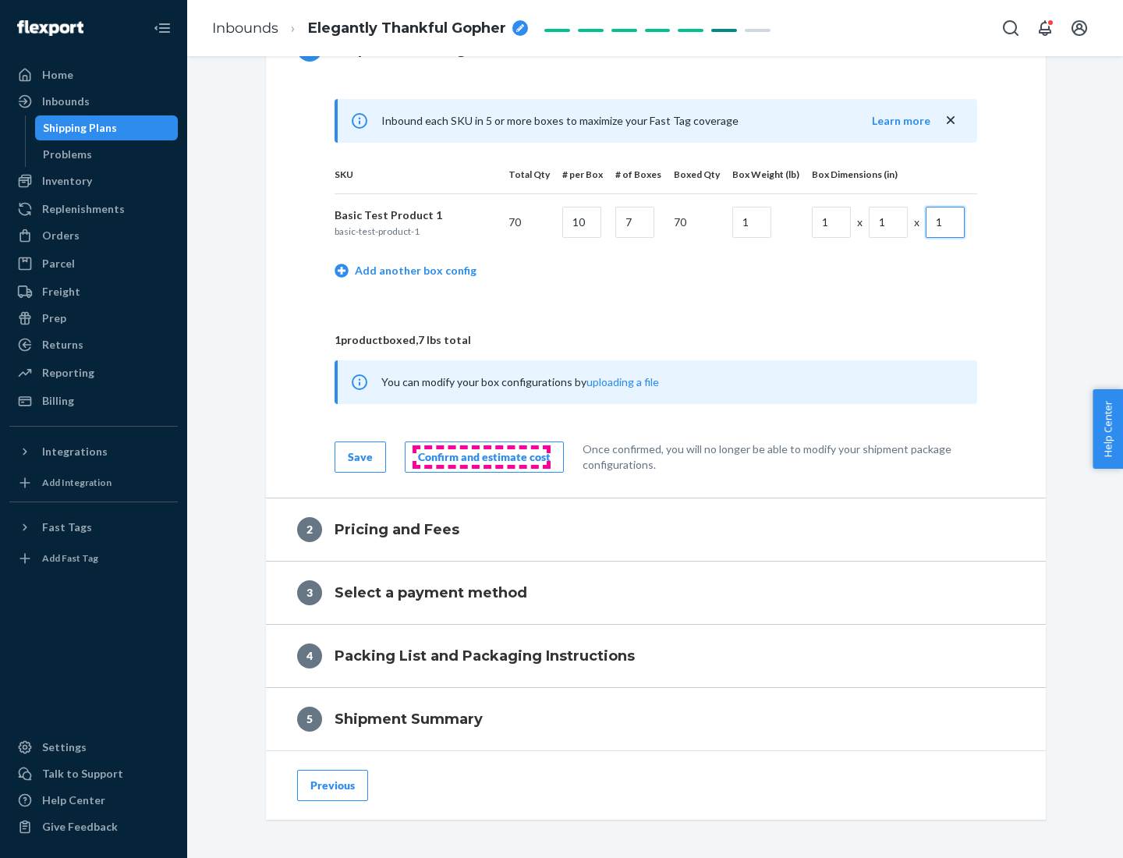
type input "1"
click at [481, 456] on div "Confirm and estimate cost" at bounding box center [484, 457] width 133 height 16
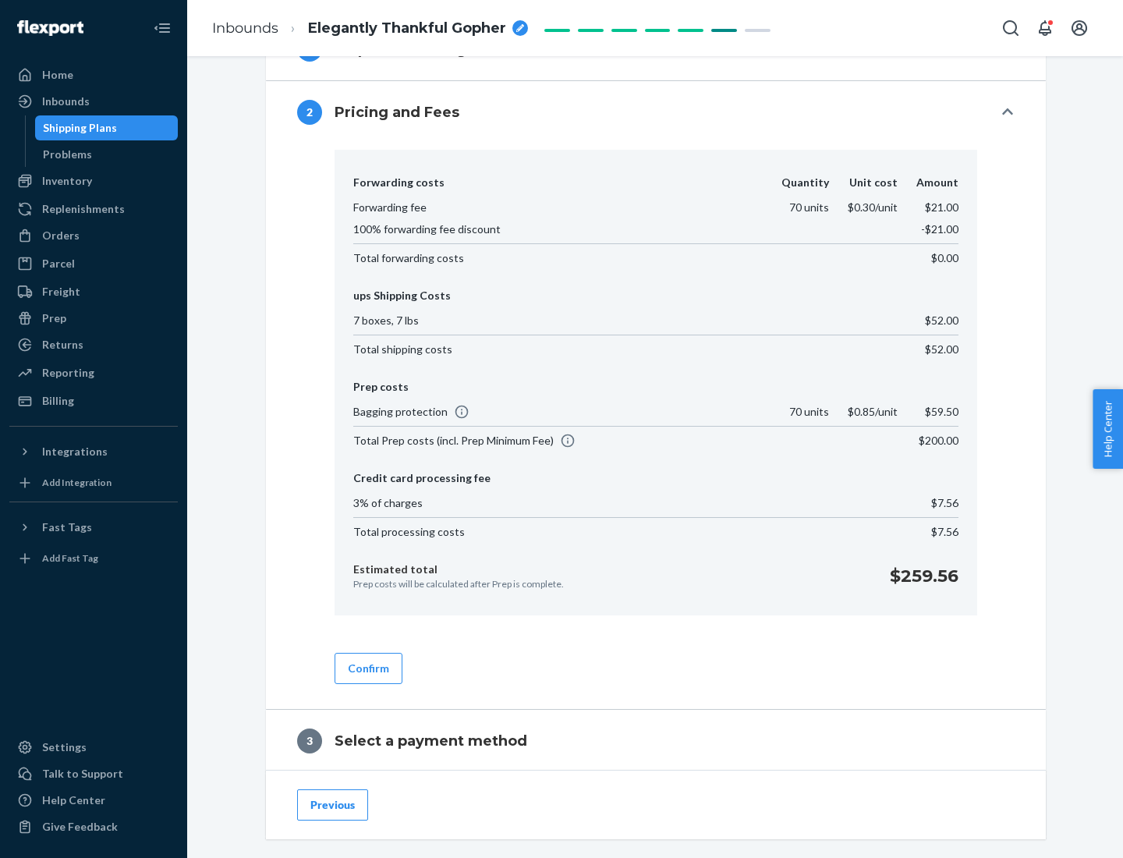
scroll to position [893, 0]
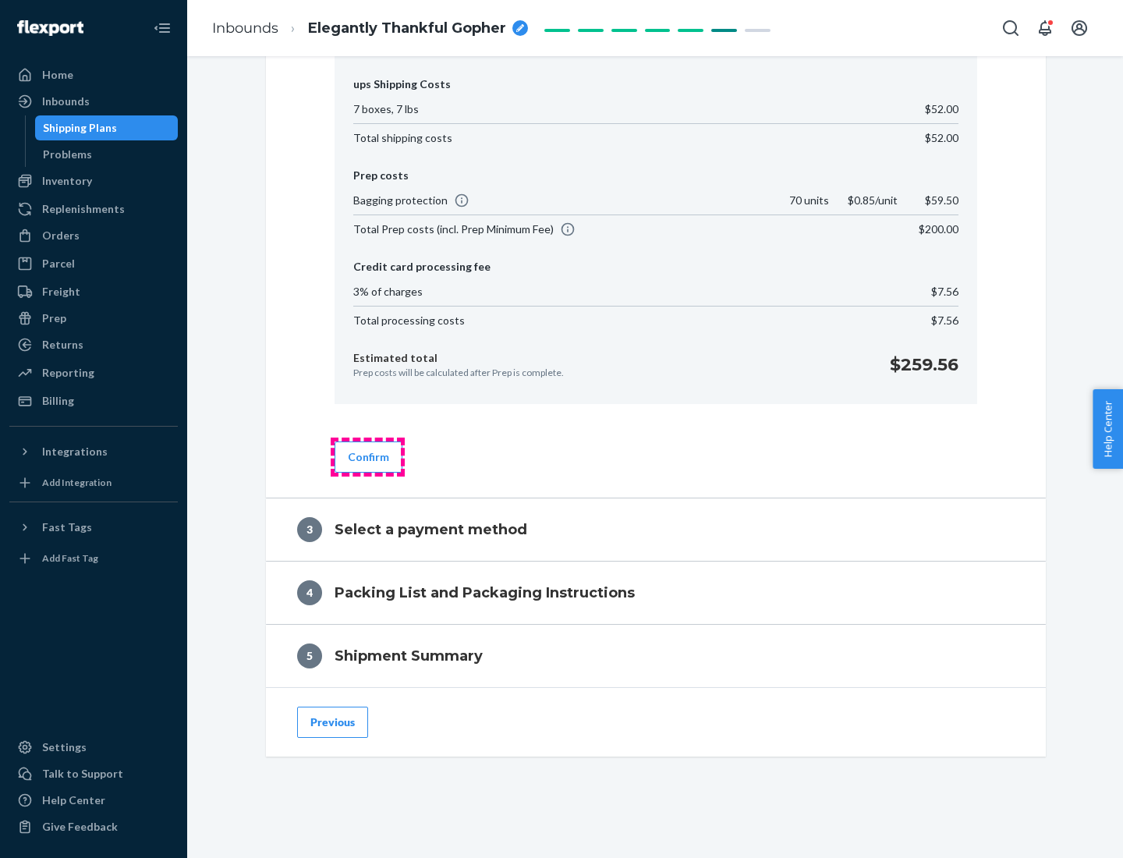
click at [367, 456] on button "Confirm" at bounding box center [369, 456] width 68 height 31
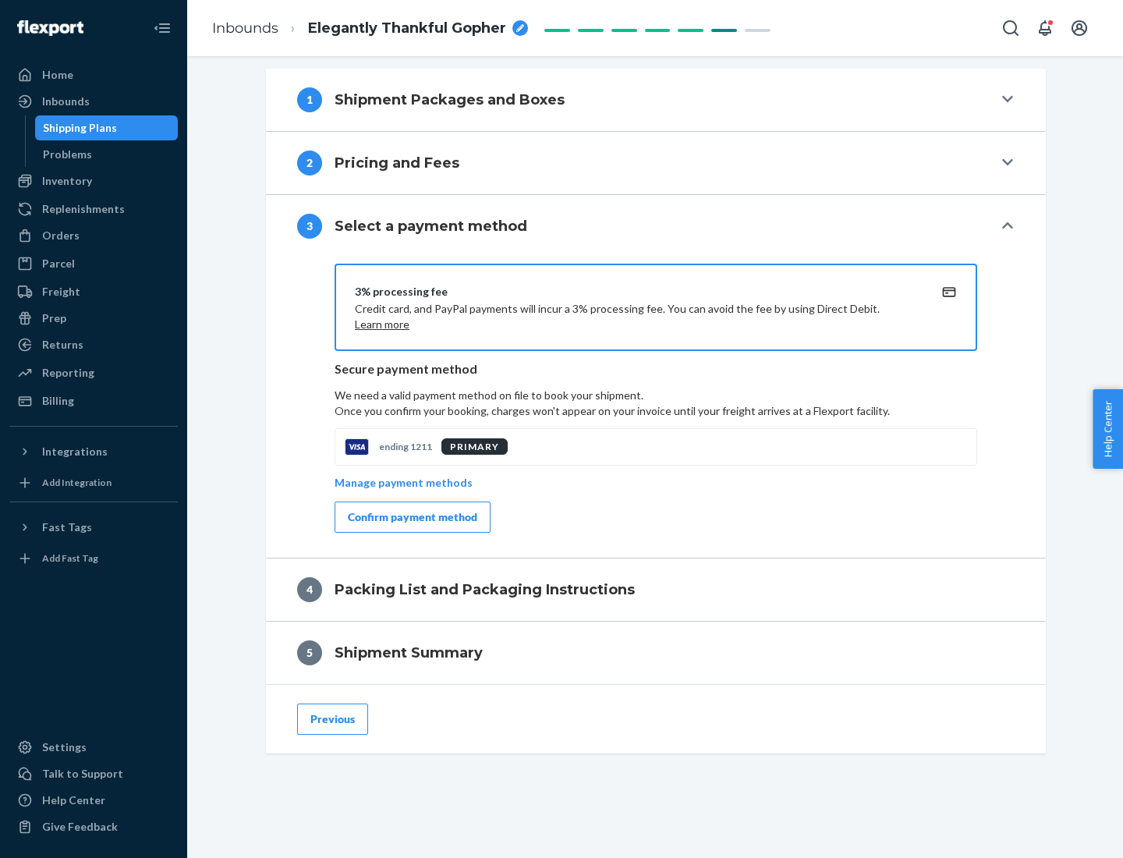
scroll to position [631, 0]
click at [411, 517] on div "Confirm payment method" at bounding box center [412, 517] width 129 height 16
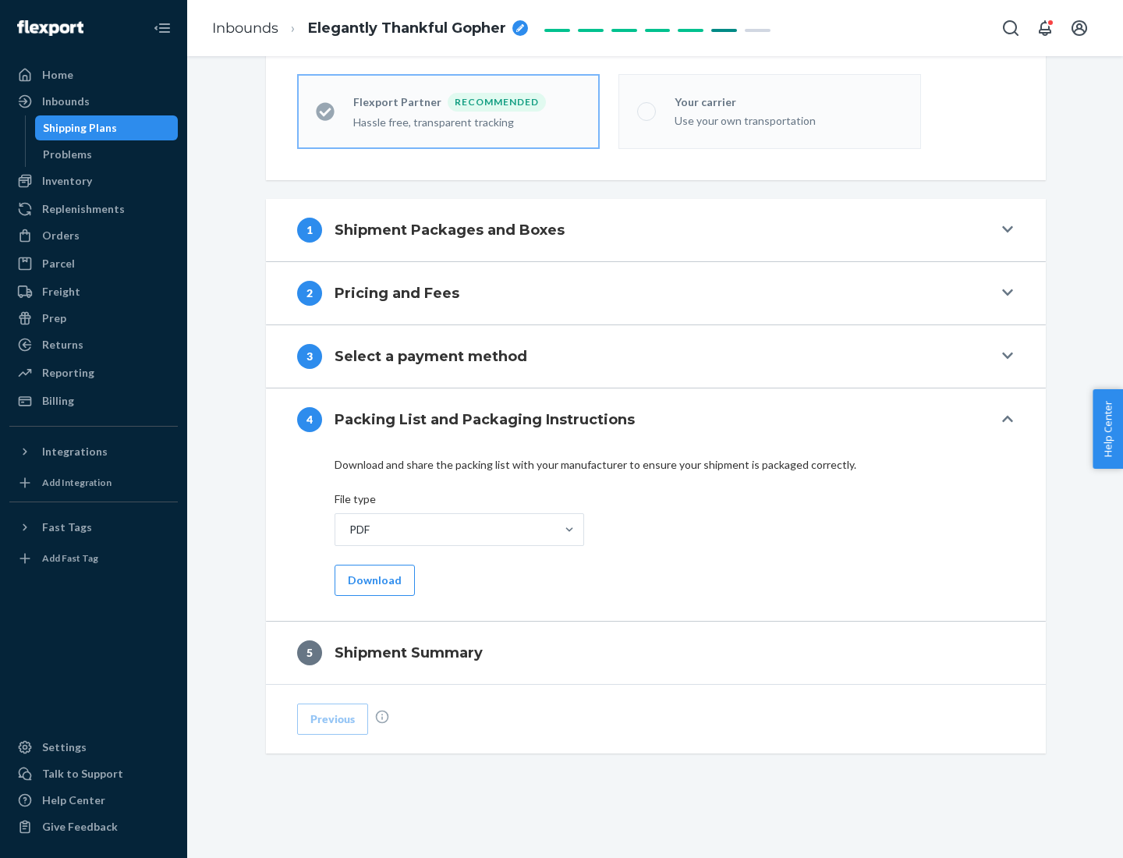
scroll to position [432, 0]
click at [373, 579] on button "Download" at bounding box center [375, 580] width 80 height 31
